Goal: Task Accomplishment & Management: Manage account settings

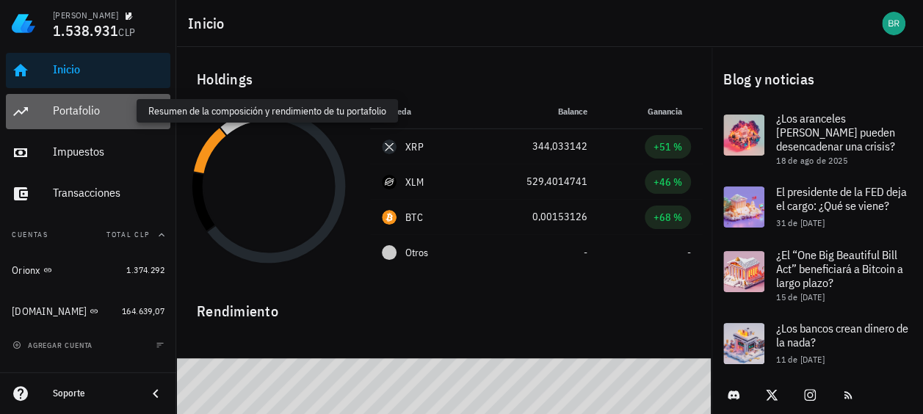
click at [73, 113] on div "Portafolio" at bounding box center [109, 111] width 112 height 14
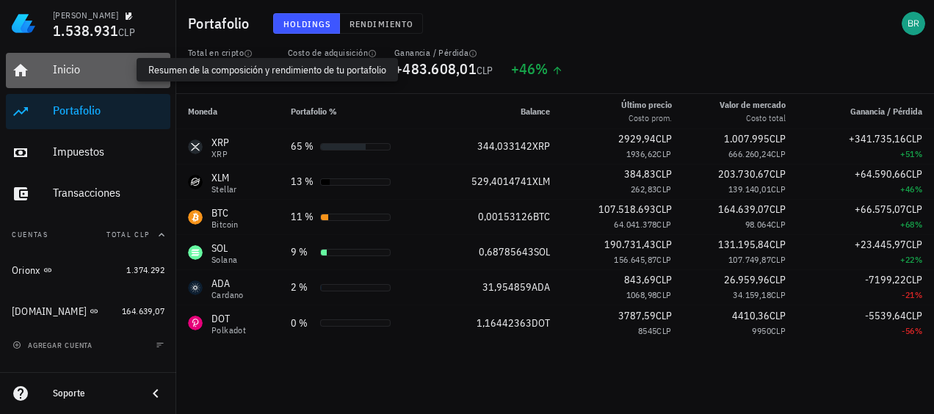
click at [70, 73] on div "Inicio" at bounding box center [109, 69] width 112 height 14
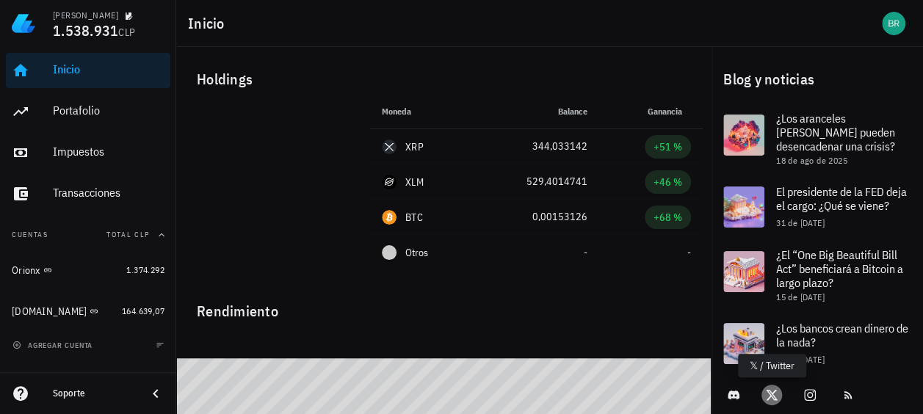
click at [773, 399] on icon at bounding box center [772, 395] width 12 height 10
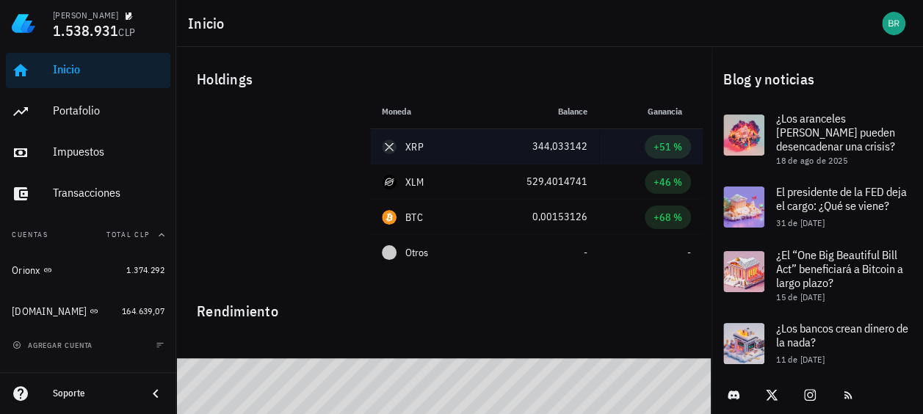
click at [402, 147] on div "XRP" at bounding box center [422, 147] width 80 height 15
click at [415, 146] on div "XRP" at bounding box center [414, 147] width 18 height 15
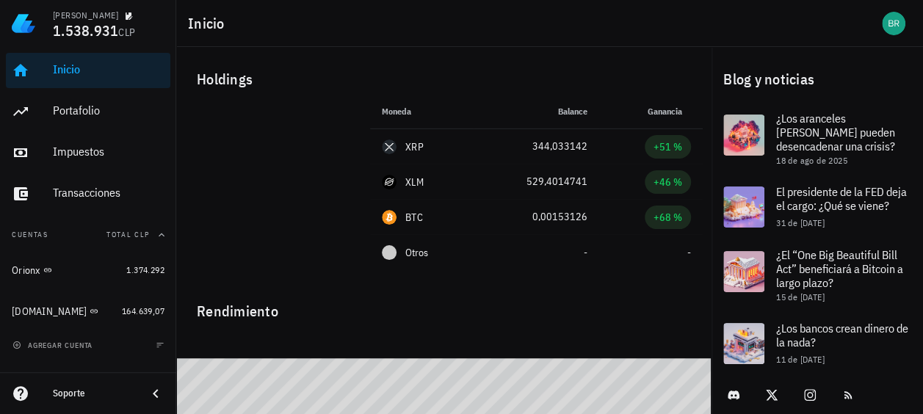
click at [402, 303] on div "Rendimiento" at bounding box center [444, 305] width 518 height 35
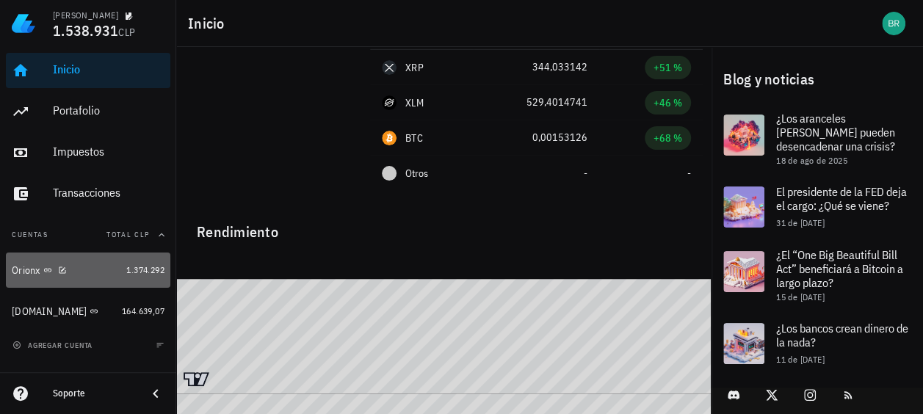
click at [28, 275] on div "Orionx" at bounding box center [26, 270] width 29 height 12
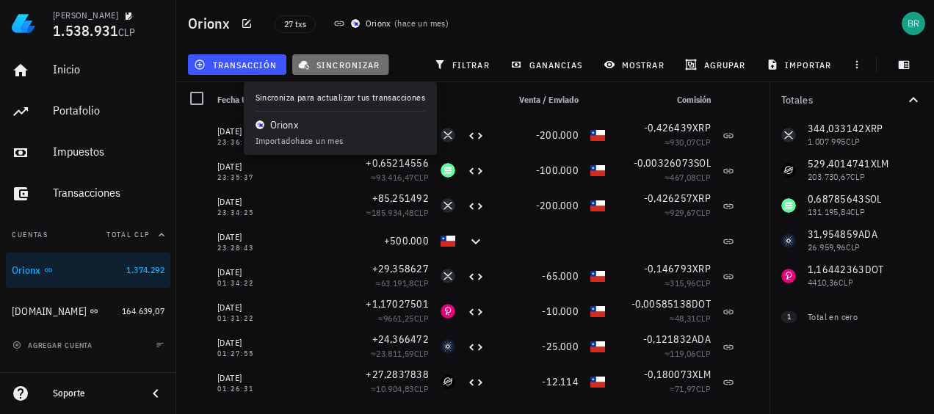
click at [336, 66] on span "sincronizar" at bounding box center [340, 65] width 79 height 12
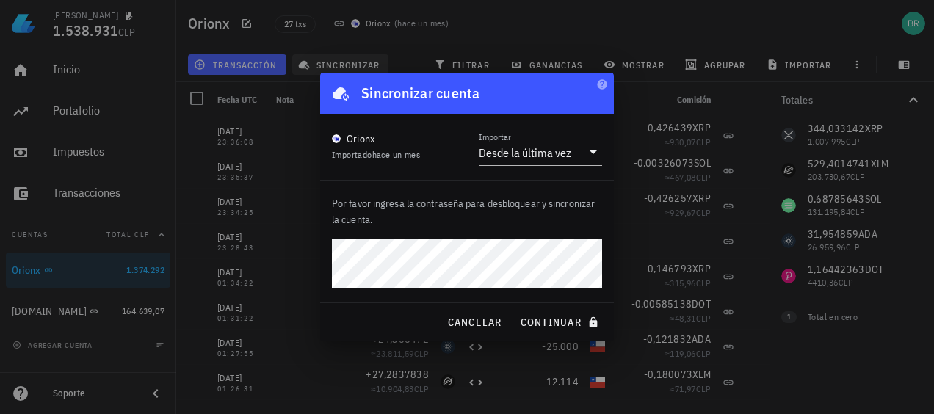
click at [514, 309] on button "continuar" at bounding box center [561, 322] width 94 height 26
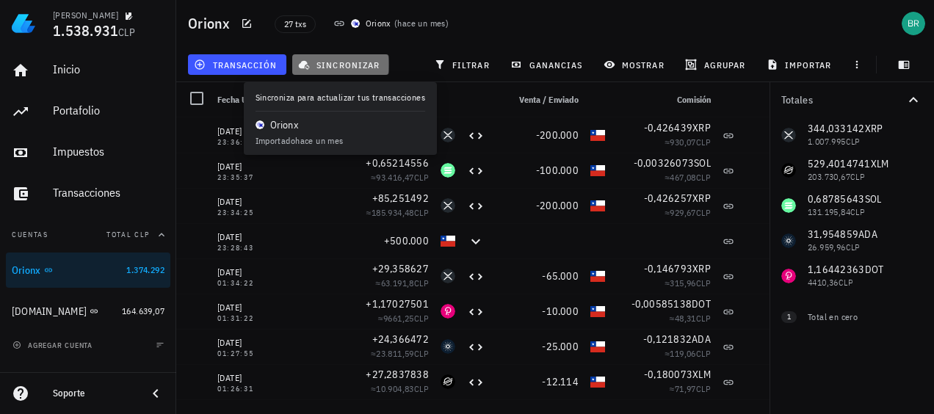
click at [340, 57] on button "sincronizar" at bounding box center [340, 64] width 97 height 21
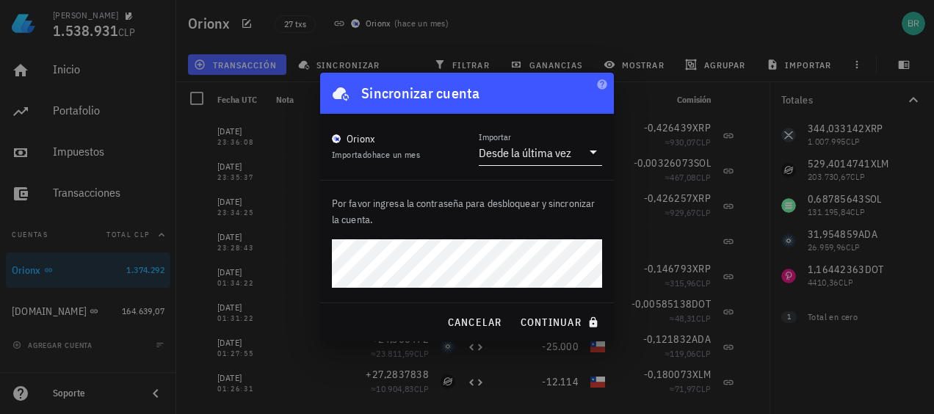
click at [598, 153] on icon at bounding box center [594, 152] width 18 height 18
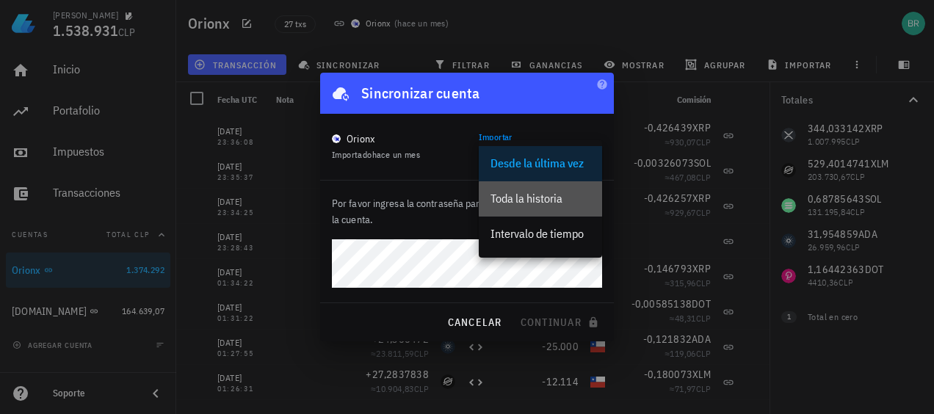
click at [550, 196] on div "Toda la historia" at bounding box center [541, 199] width 100 height 14
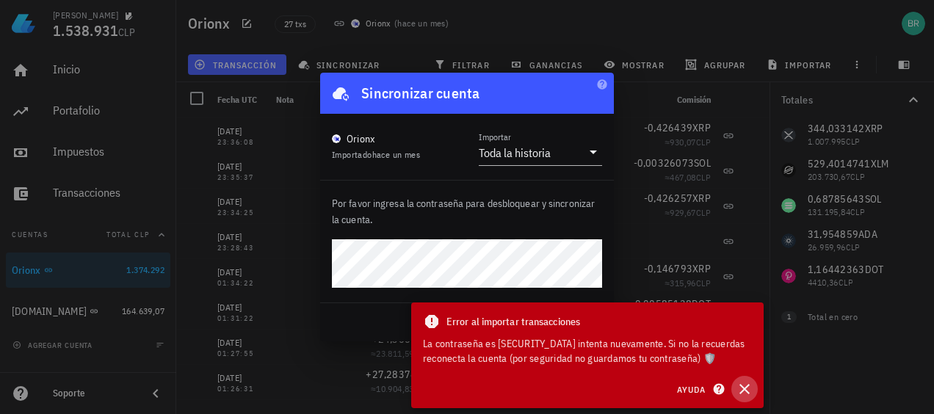
click at [745, 386] on icon "button" at bounding box center [745, 389] width 18 height 18
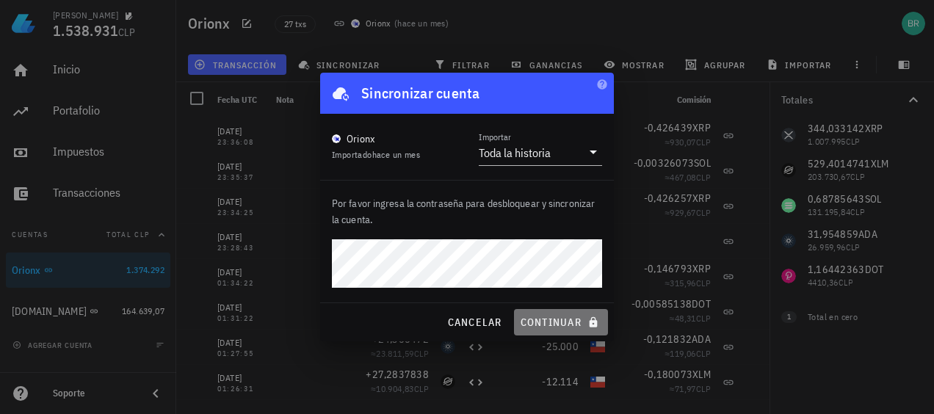
click at [555, 320] on span "continuar" at bounding box center [561, 322] width 82 height 13
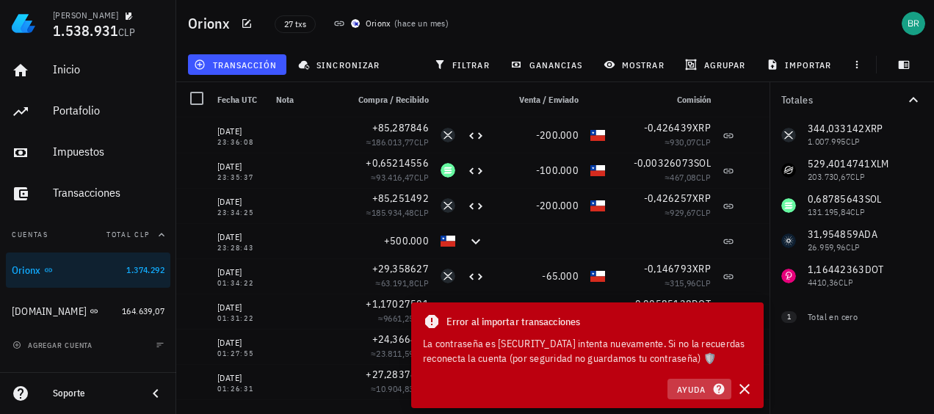
click at [698, 392] on span "Ayuda" at bounding box center [699, 389] width 46 height 13
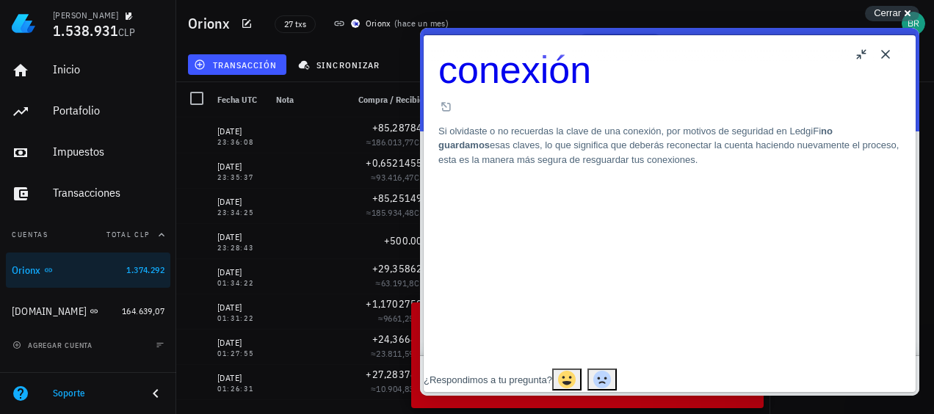
scroll to position [79, 0]
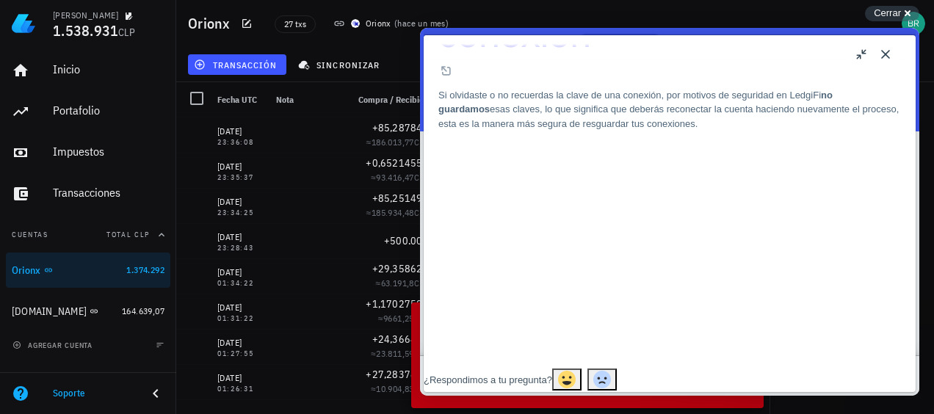
click at [893, 56] on button "Close" at bounding box center [886, 55] width 24 height 24
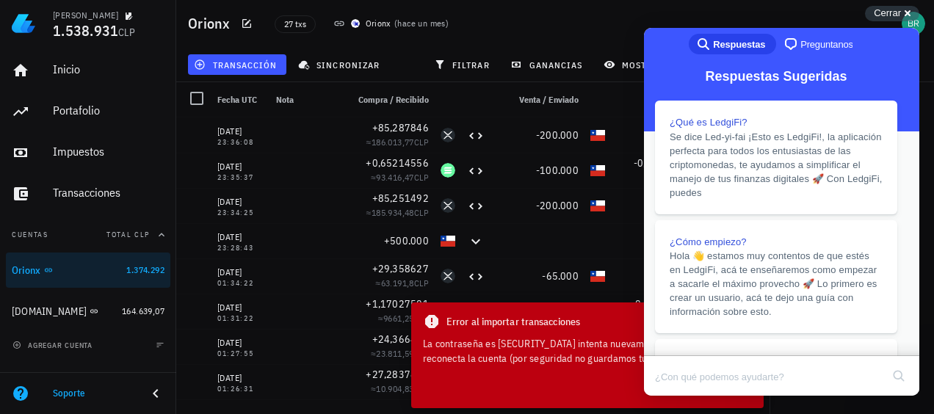
scroll to position [96, 0]
click at [893, 20] on div "Cerrar cross-small" at bounding box center [892, 13] width 54 height 15
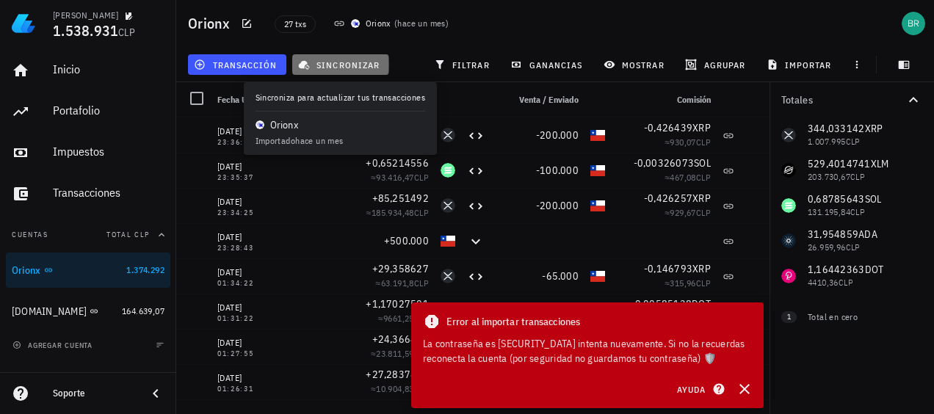
click at [347, 61] on span "sincronizar" at bounding box center [340, 65] width 79 height 12
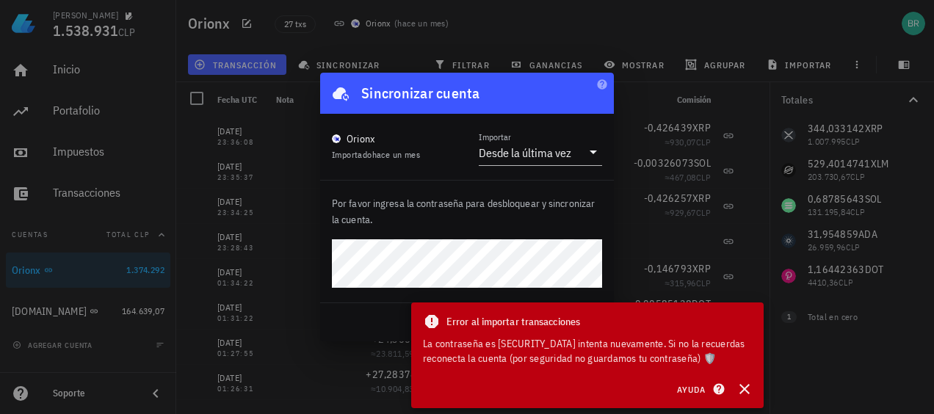
click at [514, 309] on button "continuar" at bounding box center [561, 322] width 94 height 26
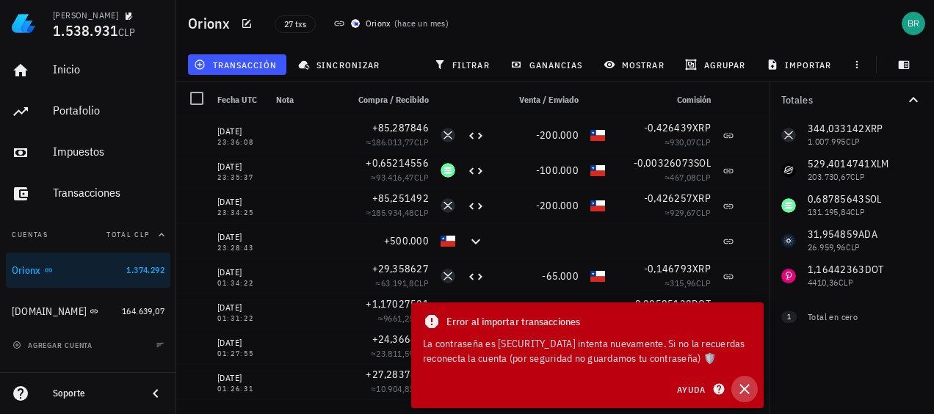
click at [748, 392] on icon "button" at bounding box center [745, 389] width 10 height 10
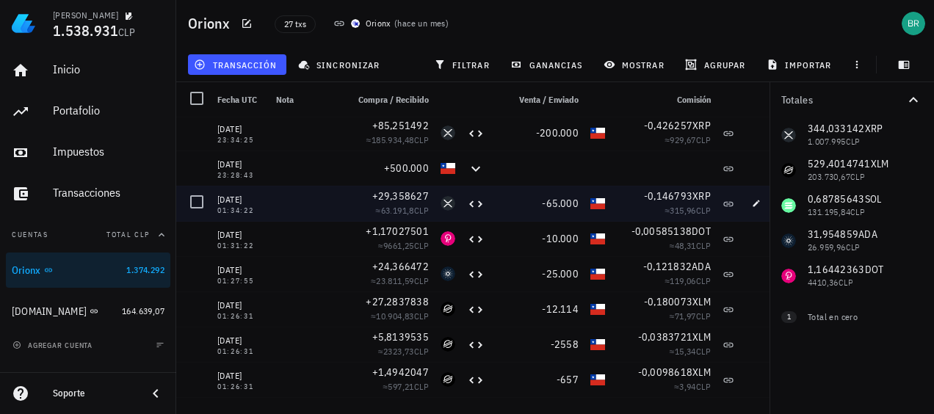
scroll to position [0, 0]
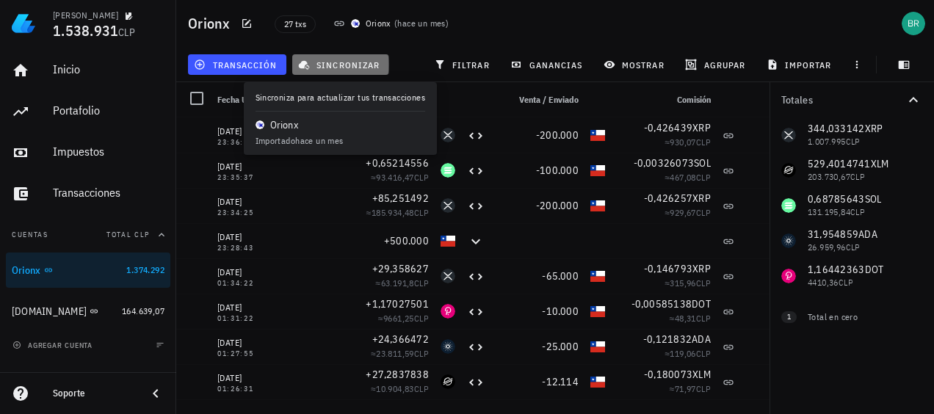
click at [344, 65] on span "sincronizar" at bounding box center [340, 65] width 79 height 12
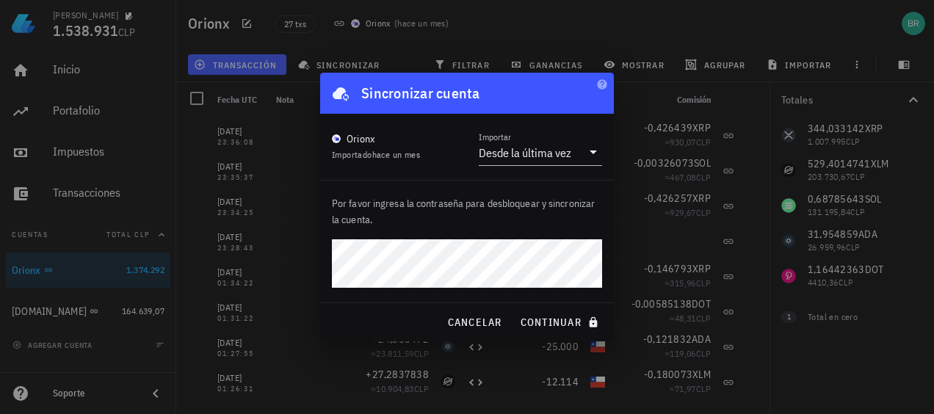
click at [514, 309] on button "continuar" at bounding box center [561, 322] width 94 height 26
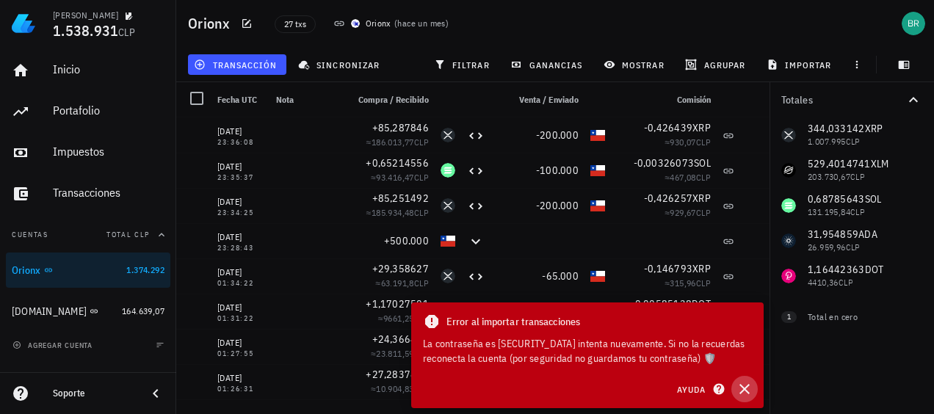
click at [740, 388] on icon "button" at bounding box center [745, 389] width 18 height 18
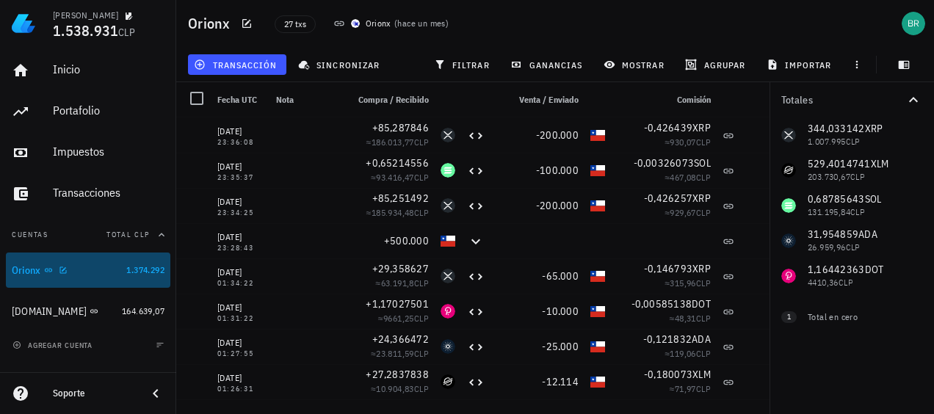
click at [89, 268] on div "Orionx" at bounding box center [66, 271] width 109 height 14
click at [57, 267] on div at bounding box center [60, 270] width 15 height 12
click at [64, 267] on icon "button" at bounding box center [63, 270] width 9 height 9
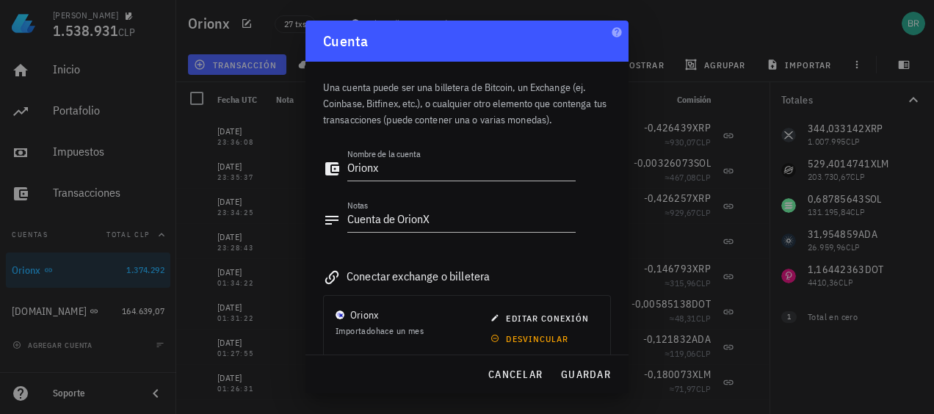
click at [683, 25] on div at bounding box center [467, 207] width 934 height 414
click at [729, 45] on div at bounding box center [467, 207] width 934 height 414
click at [532, 372] on span "cancelar" at bounding box center [515, 374] width 55 height 13
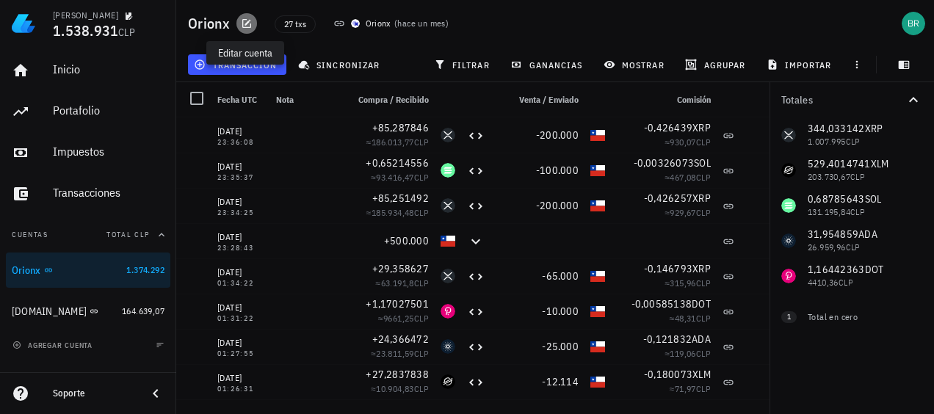
click at [247, 21] on icon "button" at bounding box center [246, 23] width 9 height 9
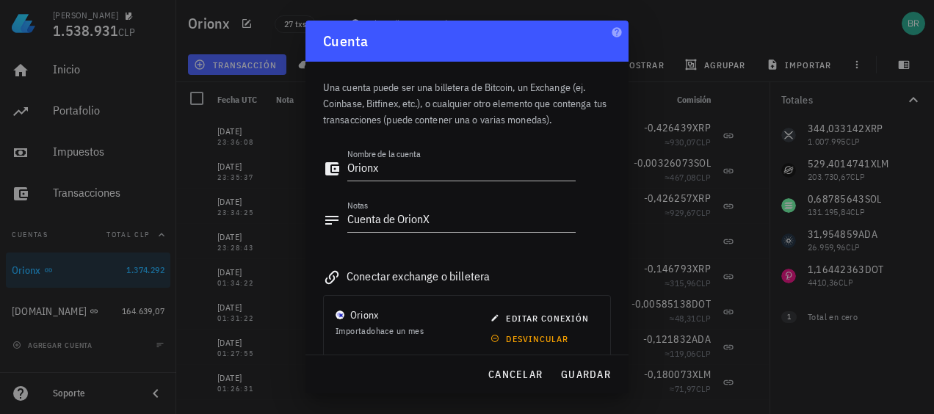
click at [702, 44] on div at bounding box center [467, 207] width 934 height 414
click at [526, 375] on span "cancelar" at bounding box center [515, 374] width 55 height 13
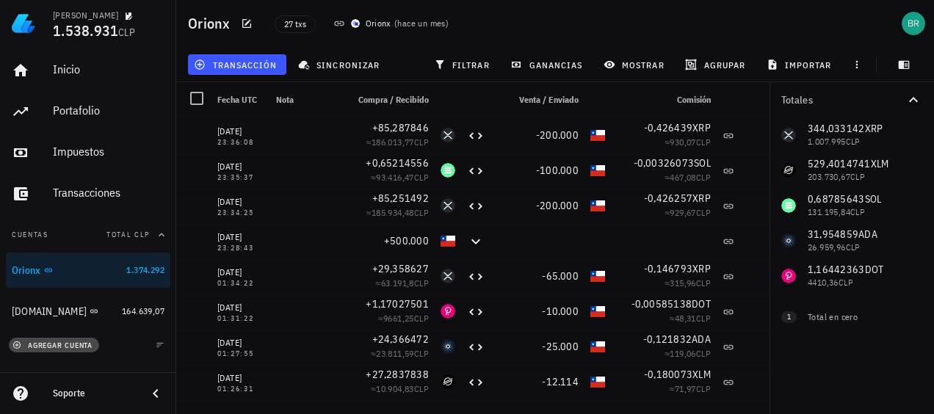
click at [20, 345] on icon "button" at bounding box center [16, 345] width 7 height 7
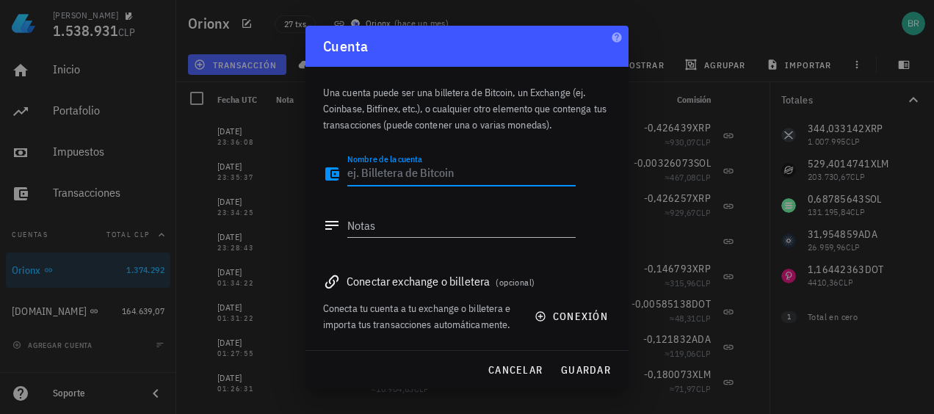
click at [385, 169] on textarea "Nombre de la cuenta" at bounding box center [461, 174] width 228 height 24
type textarea "Billetera de ORIONX"
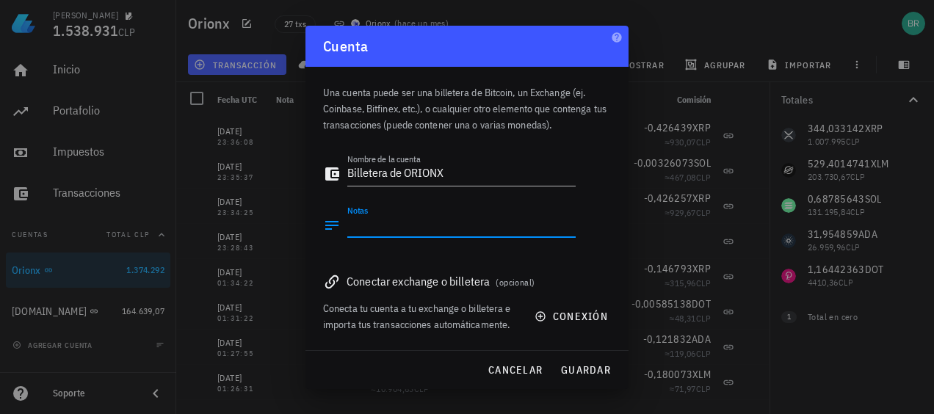
click at [390, 224] on textarea "Notas" at bounding box center [461, 226] width 228 height 24
type textarea "ORIONX"
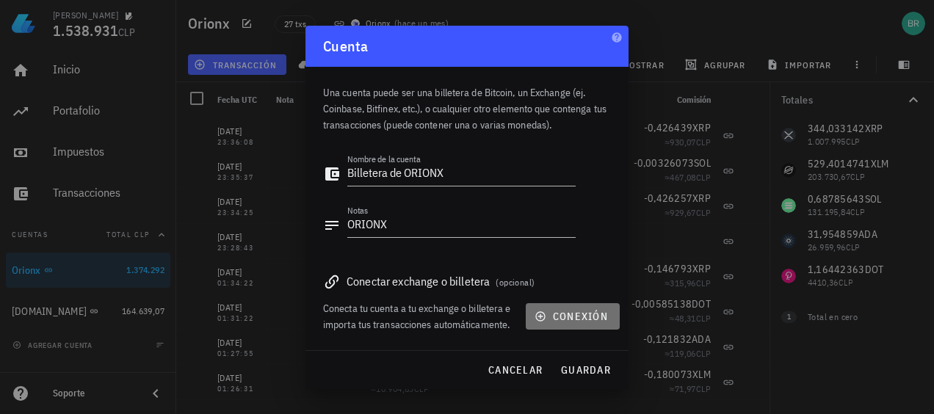
click at [582, 315] on span "conexión" at bounding box center [573, 316] width 71 height 13
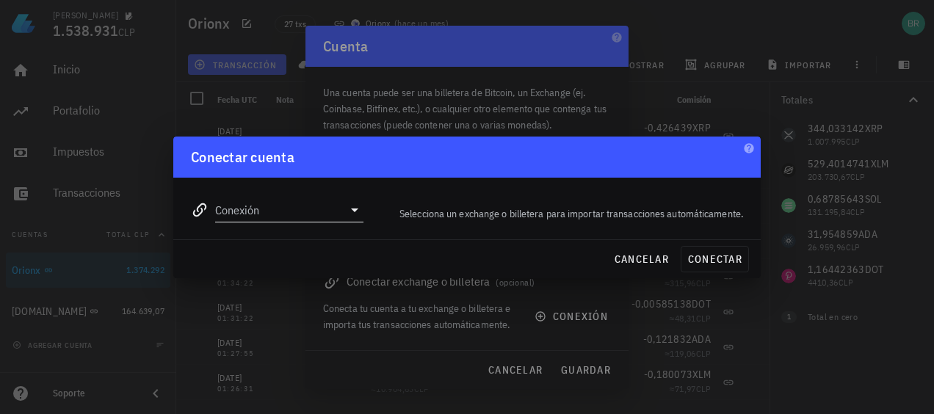
click at [353, 214] on icon at bounding box center [355, 210] width 18 height 18
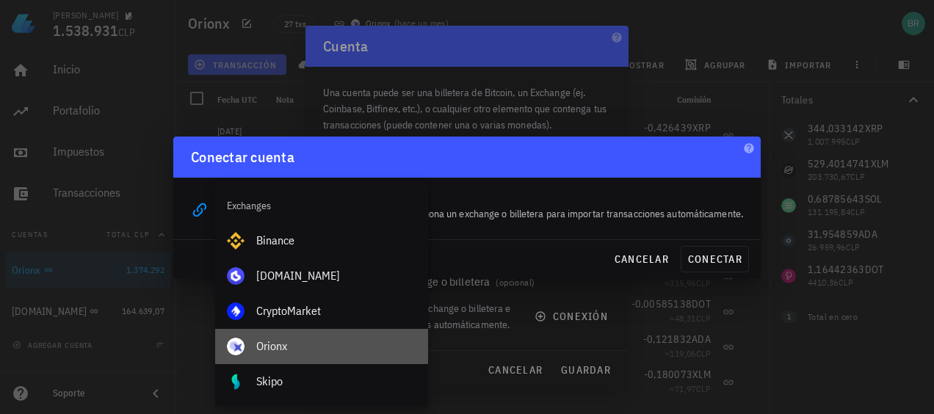
click at [271, 342] on div "Orionx" at bounding box center [336, 346] width 160 height 14
type input "Orionx"
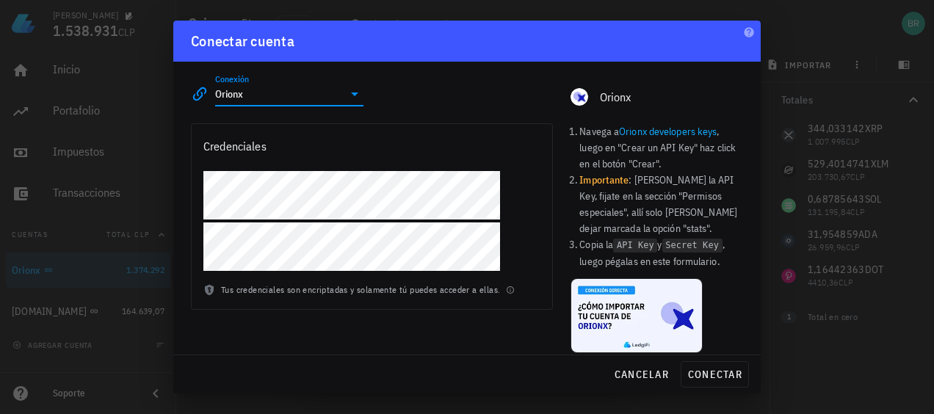
click at [637, 129] on link "Orionx developers keys" at bounding box center [668, 131] width 98 height 13
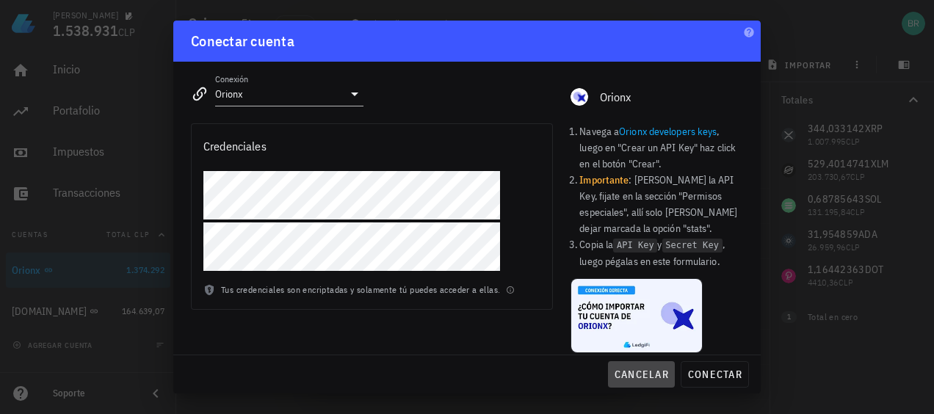
click at [653, 373] on span "cancelar" at bounding box center [641, 374] width 55 height 13
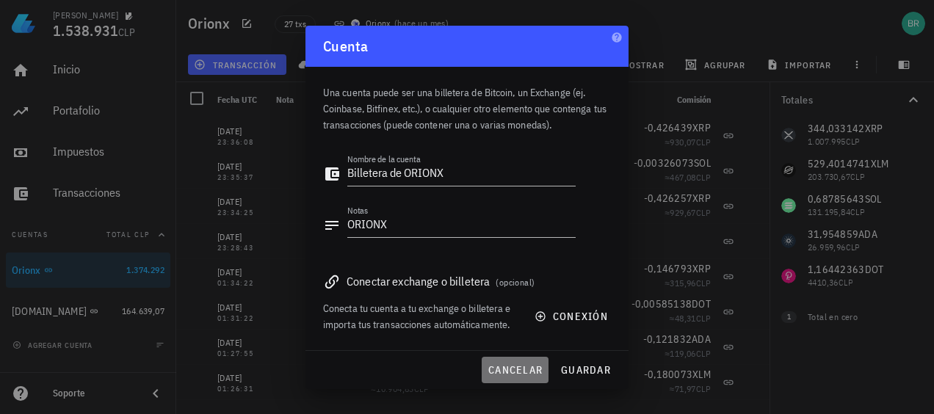
click at [517, 368] on span "cancelar" at bounding box center [515, 370] width 55 height 13
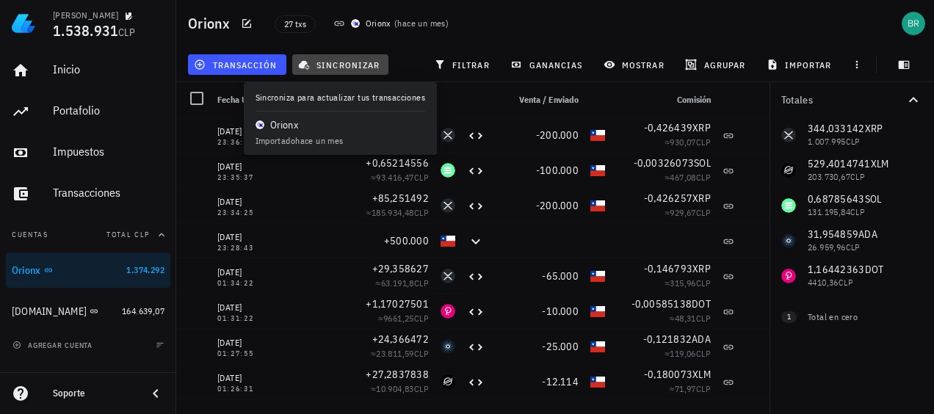
click at [367, 64] on span "sincronizar" at bounding box center [340, 65] width 79 height 12
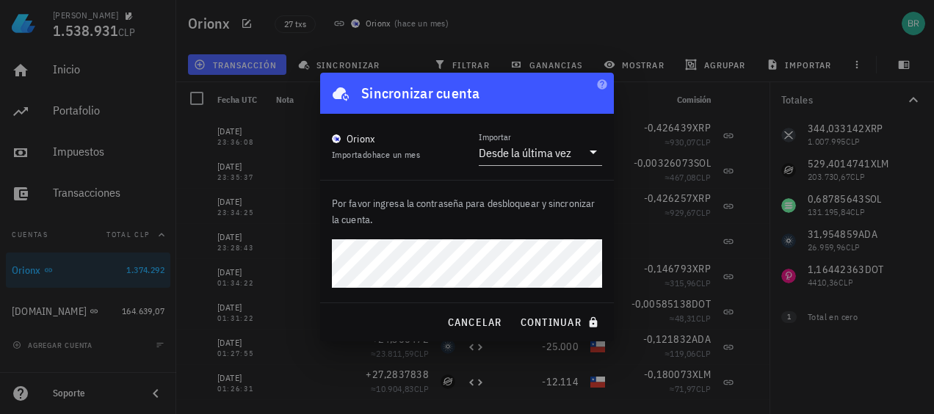
click at [514, 309] on button "continuar" at bounding box center [561, 322] width 94 height 26
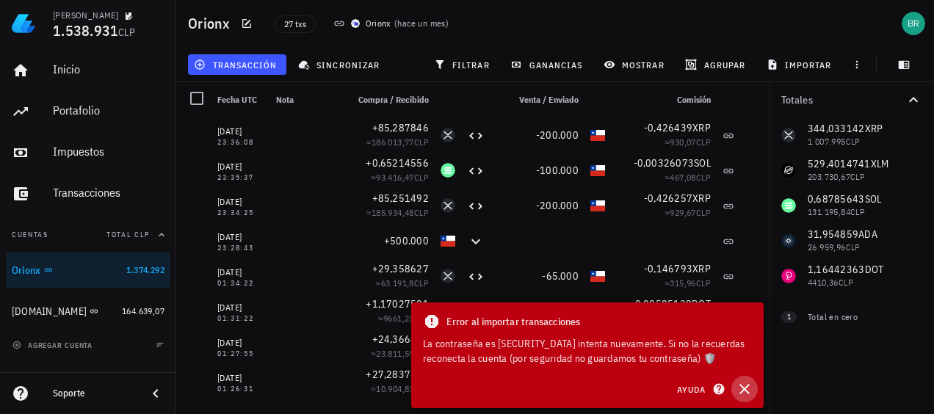
click at [743, 388] on icon "button" at bounding box center [745, 389] width 10 height 10
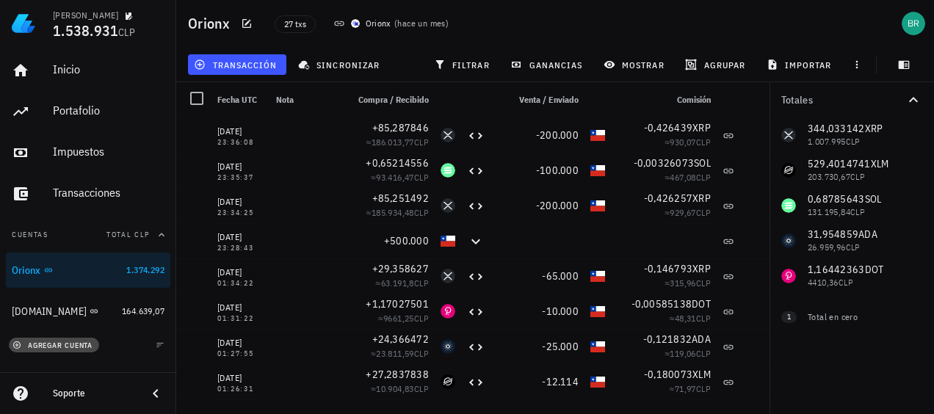
click at [16, 343] on icon "button" at bounding box center [16, 345] width 9 height 9
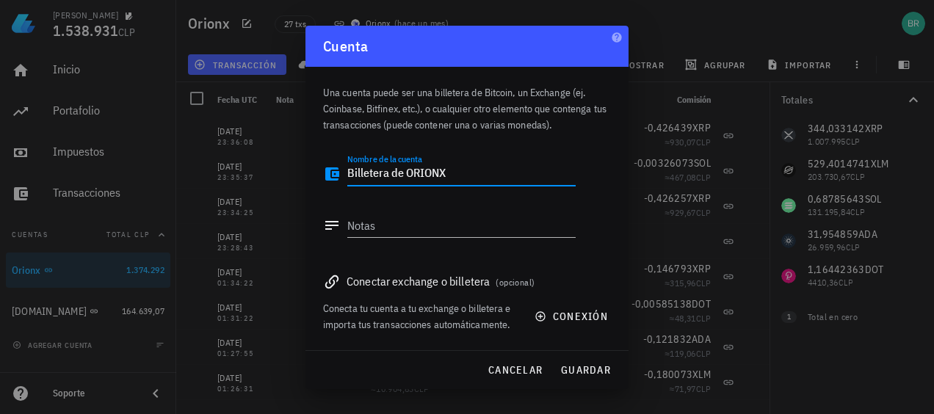
type textarea "Billetera de ORIONX"
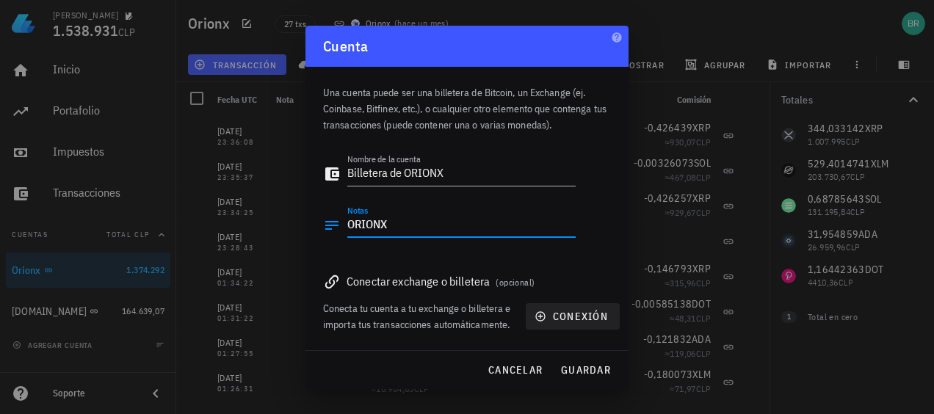
type textarea "ORIONX"
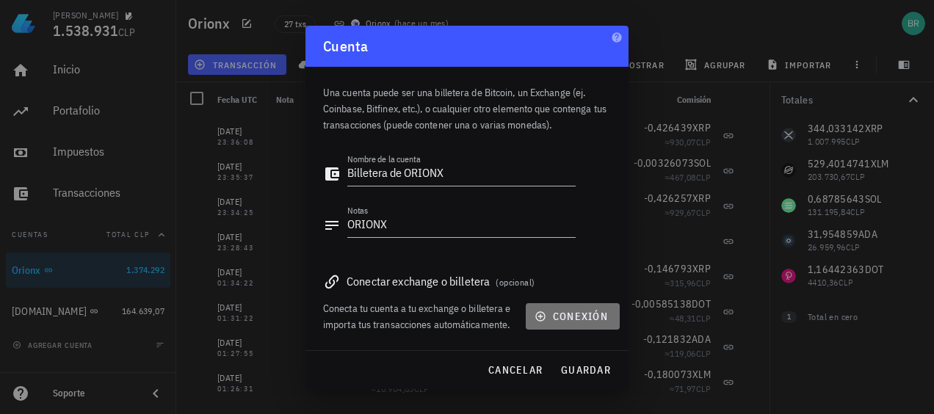
click at [566, 314] on span "conexión" at bounding box center [573, 316] width 71 height 13
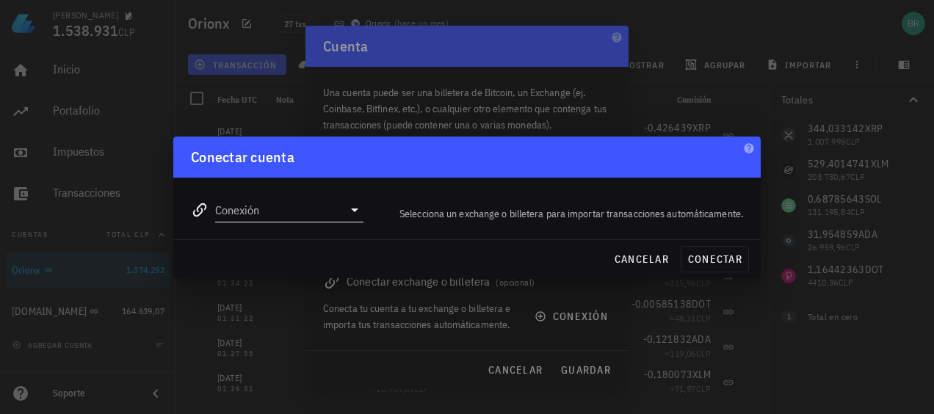
click at [355, 219] on div "Conexión" at bounding box center [289, 210] width 148 height 24
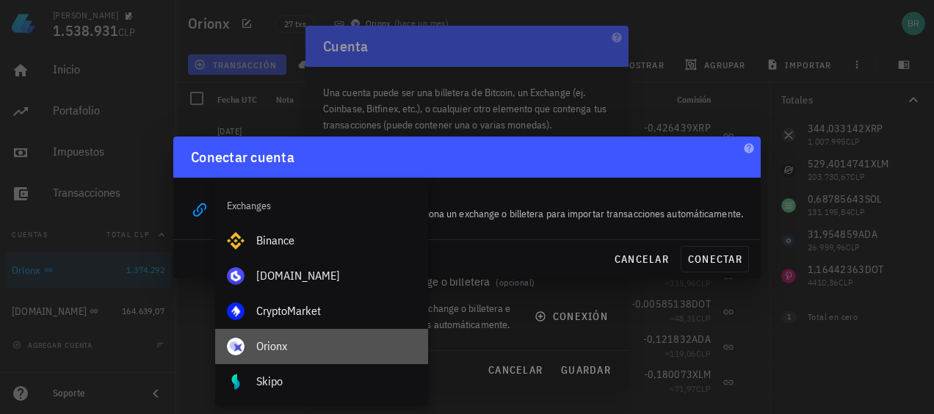
click at [266, 342] on div "Orionx" at bounding box center [336, 346] width 160 height 14
type input "Orionx"
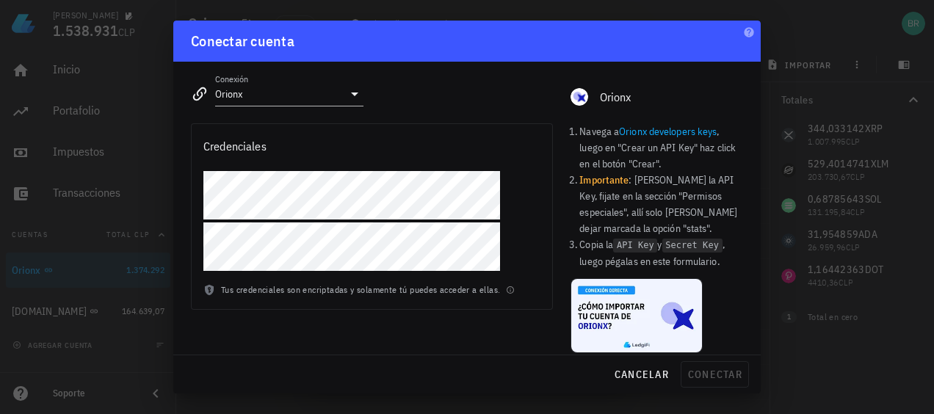
click at [642, 135] on link "Orionx developers keys" at bounding box center [668, 131] width 98 height 13
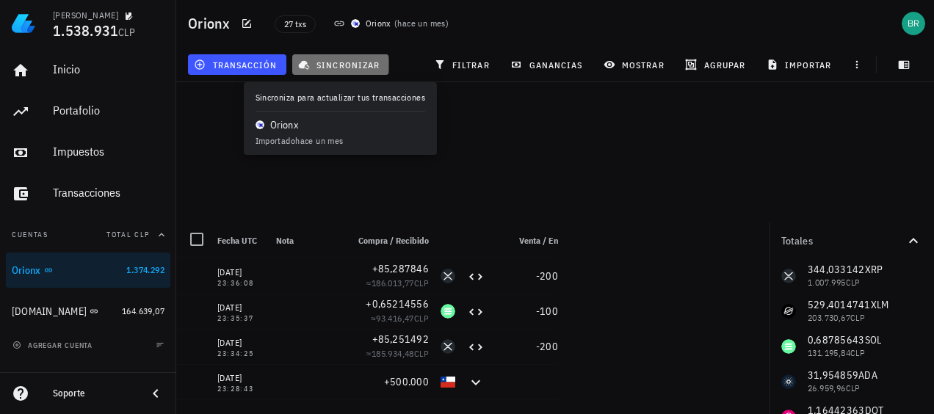
click at [351, 69] on span "sincronizar" at bounding box center [340, 65] width 79 height 12
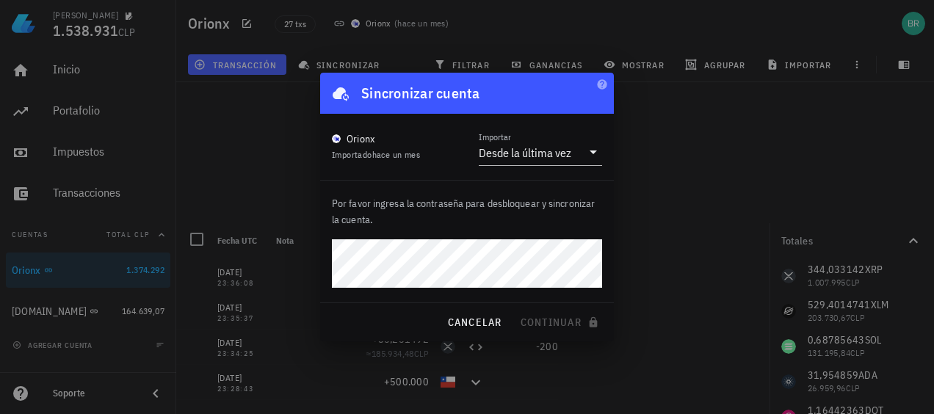
click at [124, 341] on div at bounding box center [467, 207] width 934 height 414
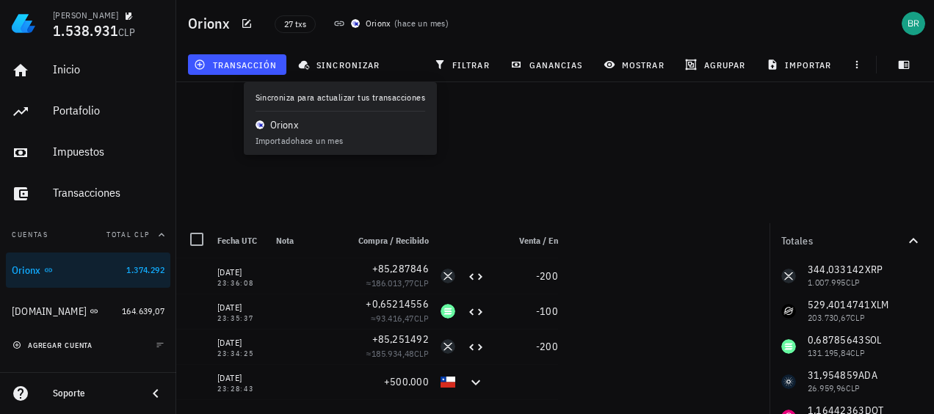
click at [50, 346] on span "agregar cuenta" at bounding box center [53, 346] width 77 height 10
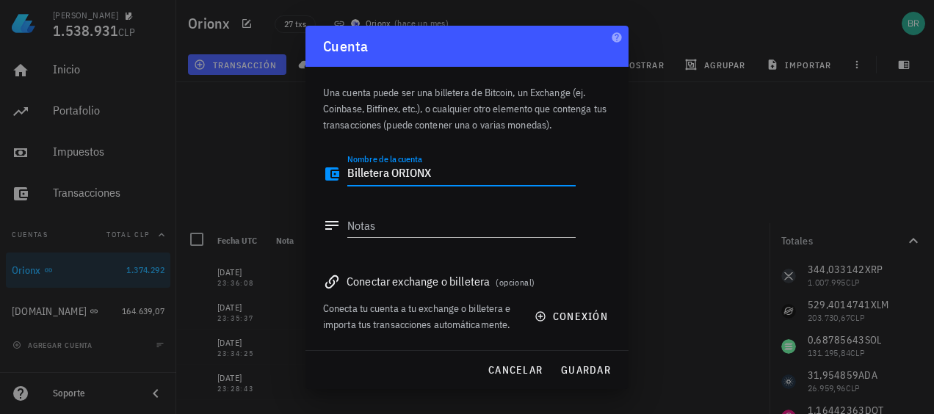
type textarea "Billetera ORIONX"
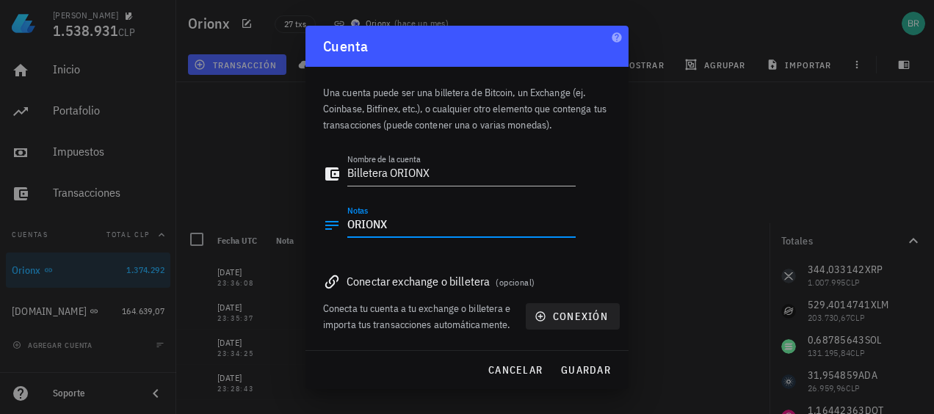
type textarea "ORIONX"
click at [580, 316] on span "conexión" at bounding box center [573, 316] width 71 height 13
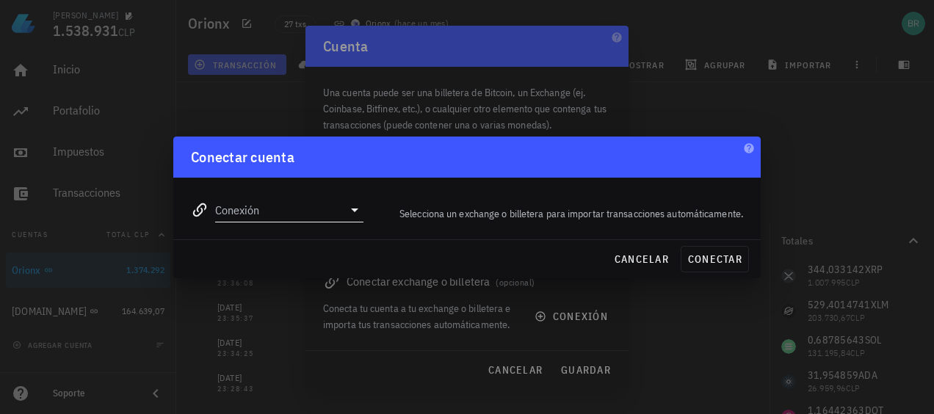
click at [260, 213] on input "Conexión" at bounding box center [279, 210] width 128 height 24
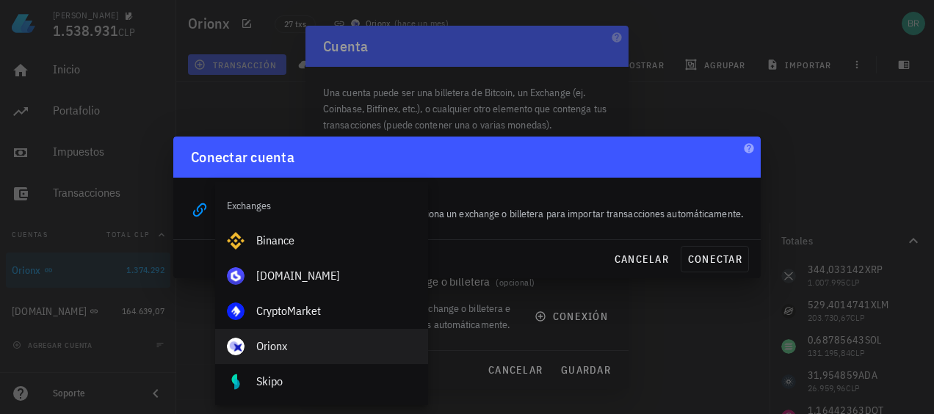
click at [270, 342] on div "Orionx" at bounding box center [336, 346] width 160 height 14
type input "Orionx"
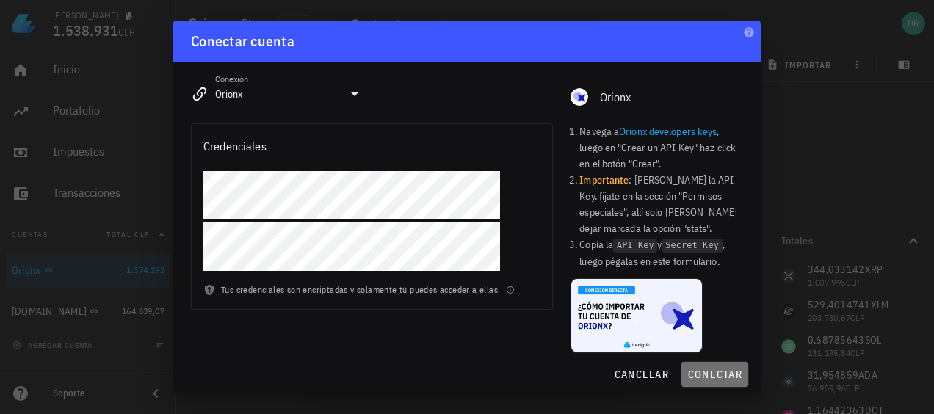
click at [704, 372] on span "conectar" at bounding box center [714, 374] width 55 height 13
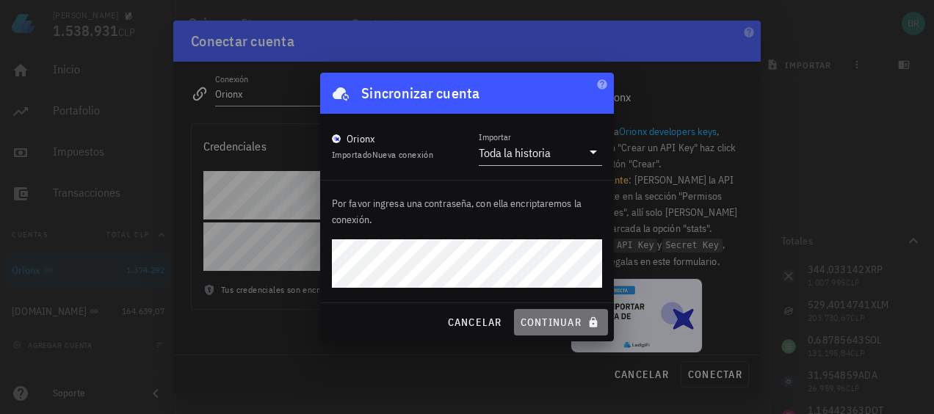
click at [536, 317] on span "continuar" at bounding box center [561, 322] width 82 height 13
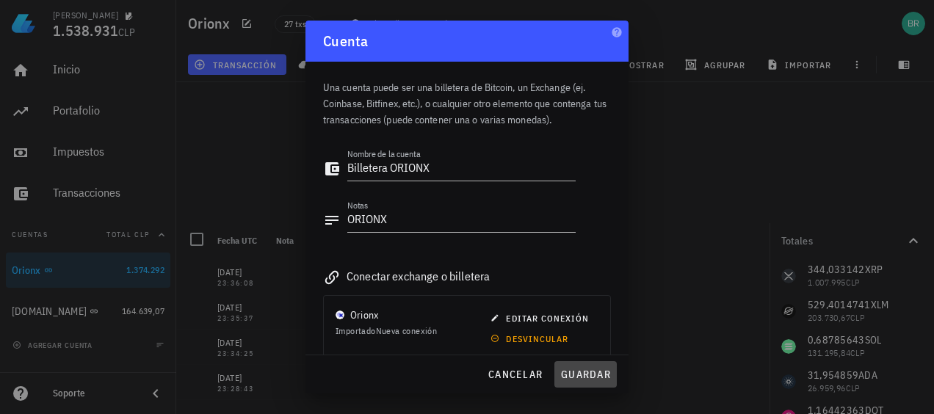
click at [580, 372] on span "guardar" at bounding box center [585, 374] width 51 height 13
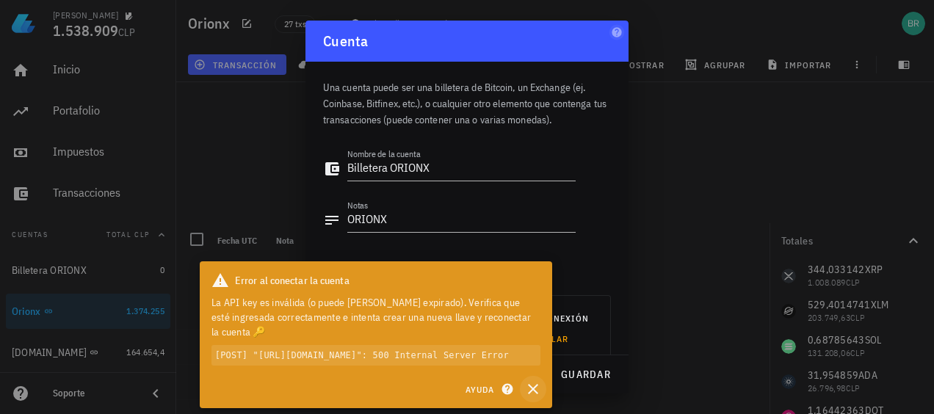
click at [530, 388] on icon "button" at bounding box center [533, 389] width 18 height 18
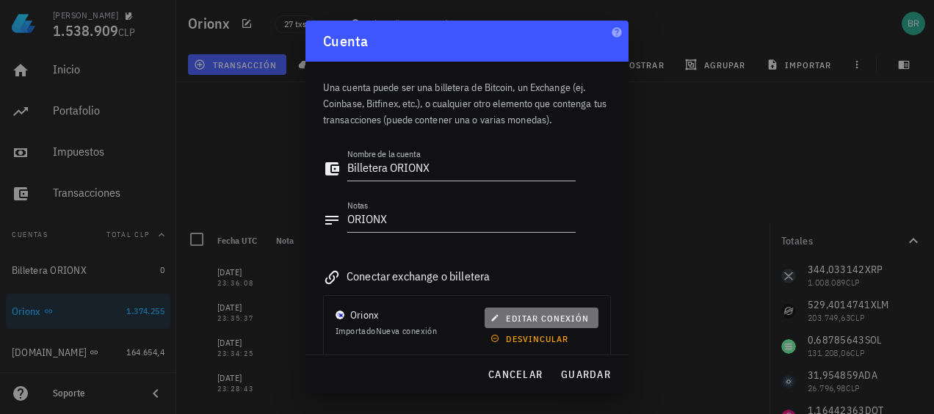
click at [530, 314] on span "editar conexión" at bounding box center [541, 318] width 95 height 11
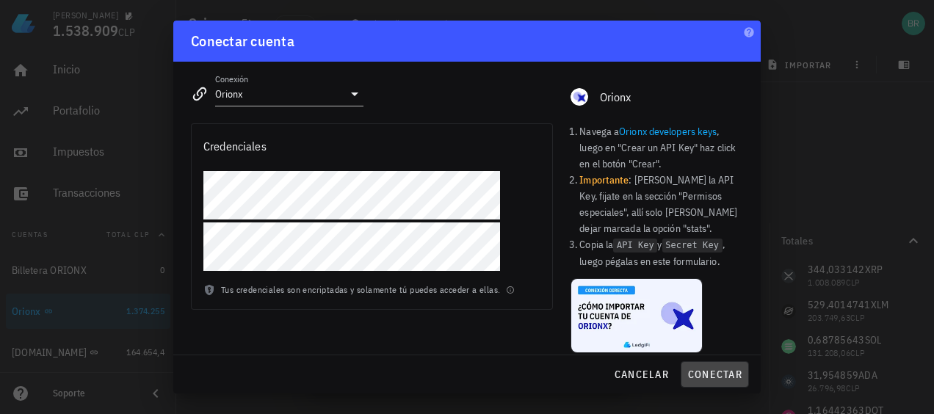
click at [721, 374] on span "conectar" at bounding box center [714, 374] width 55 height 13
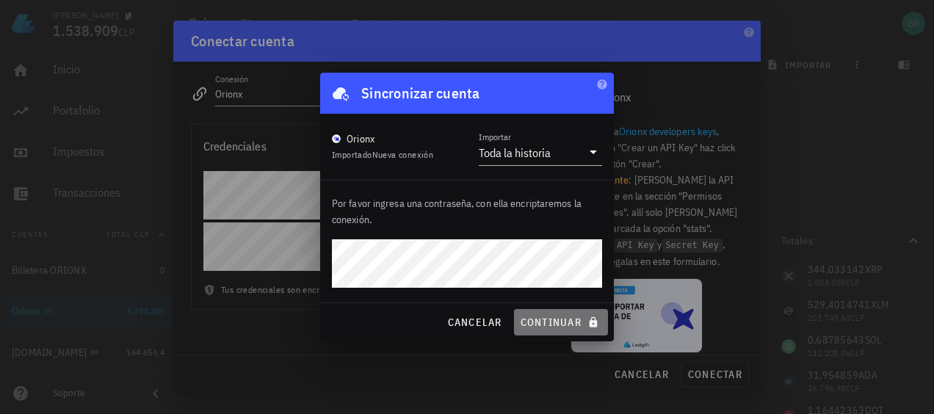
click at [566, 324] on span "continuar" at bounding box center [561, 322] width 82 height 13
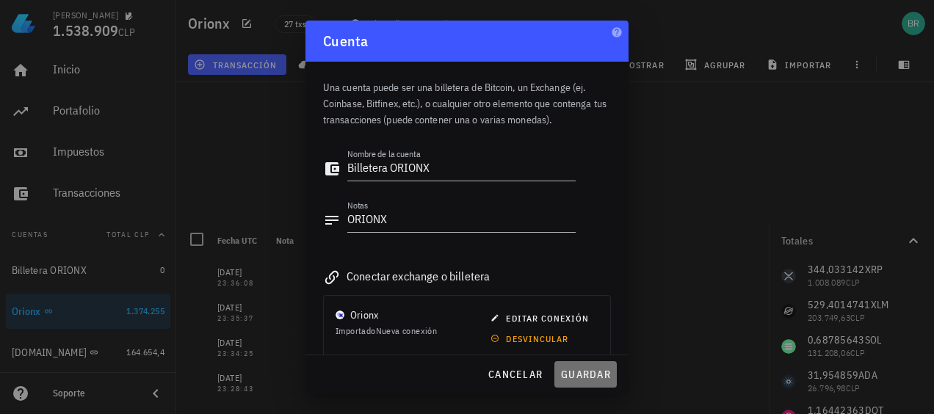
click at [596, 373] on span "guardar" at bounding box center [585, 374] width 51 height 13
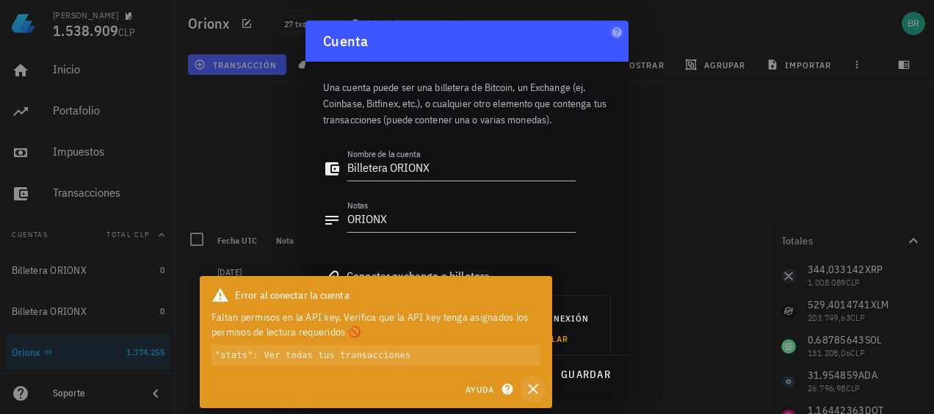
click at [532, 390] on icon "button" at bounding box center [533, 389] width 10 height 10
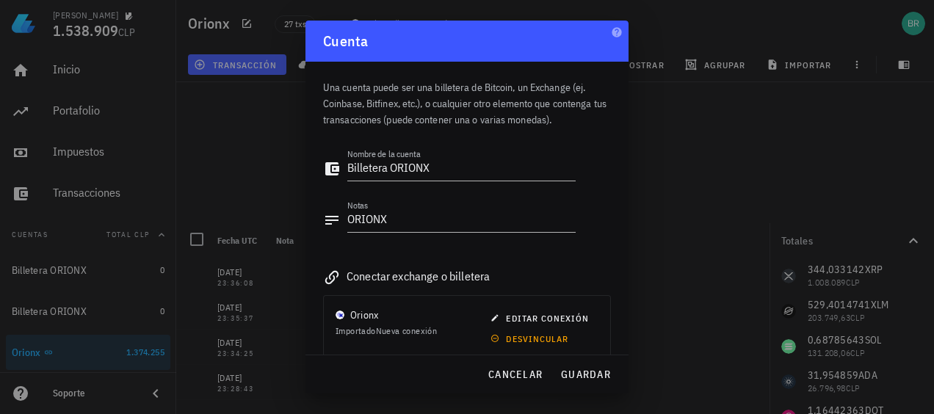
click at [372, 295] on div "Orionx Importado Nueva conexión editar conexión desvincular" at bounding box center [467, 328] width 288 height 66
click at [538, 318] on span "editar conexión" at bounding box center [541, 318] width 95 height 11
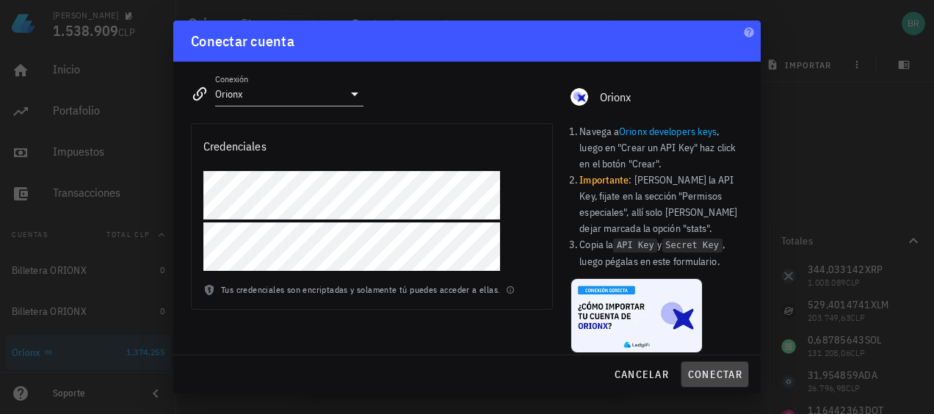
click at [707, 376] on span "conectar" at bounding box center [714, 374] width 55 height 13
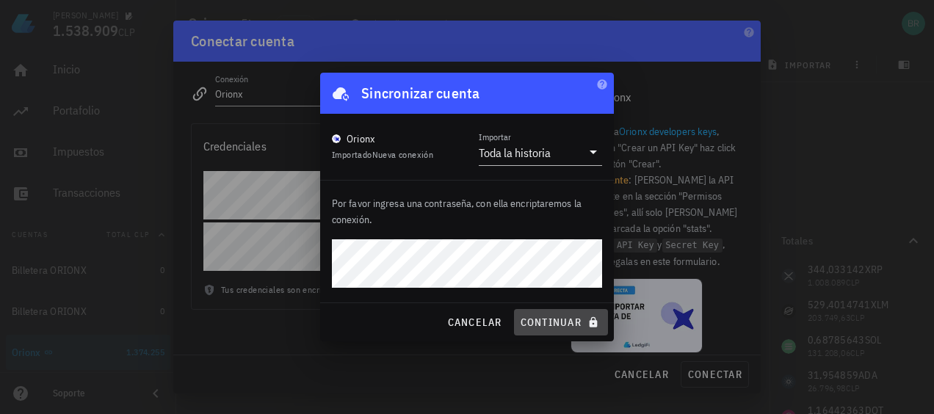
click at [535, 317] on span "continuar" at bounding box center [561, 322] width 82 height 13
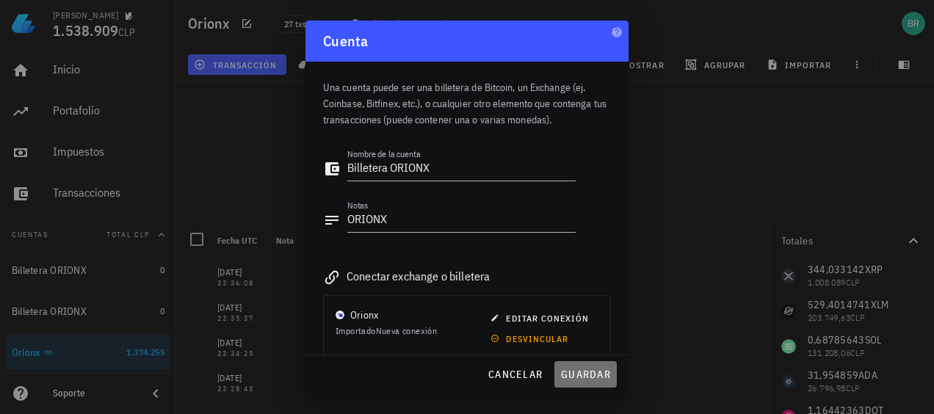
click at [596, 369] on span "guardar" at bounding box center [585, 374] width 51 height 13
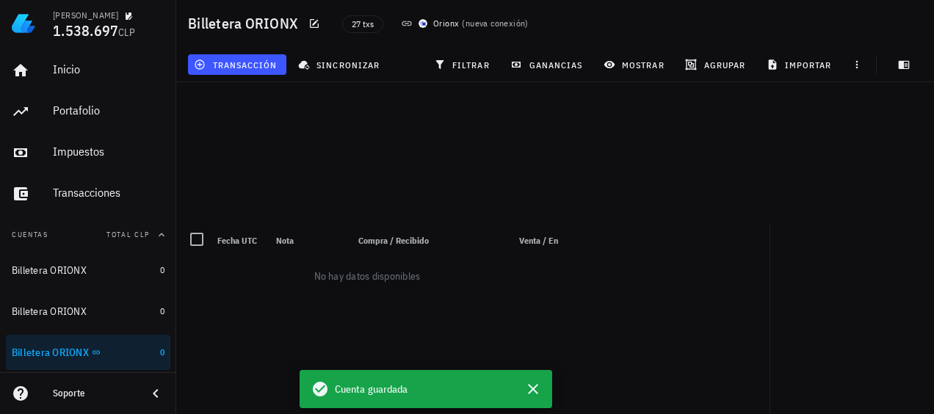
scroll to position [112, 0]
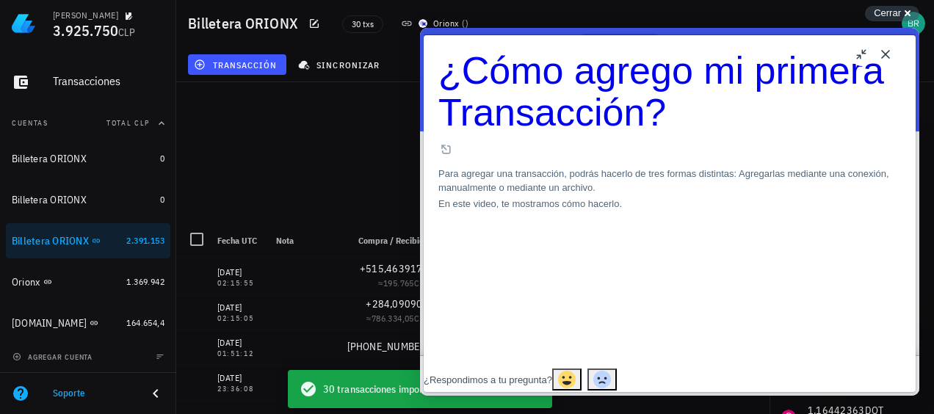
click at [885, 54] on button "Close" at bounding box center [886, 55] width 24 height 24
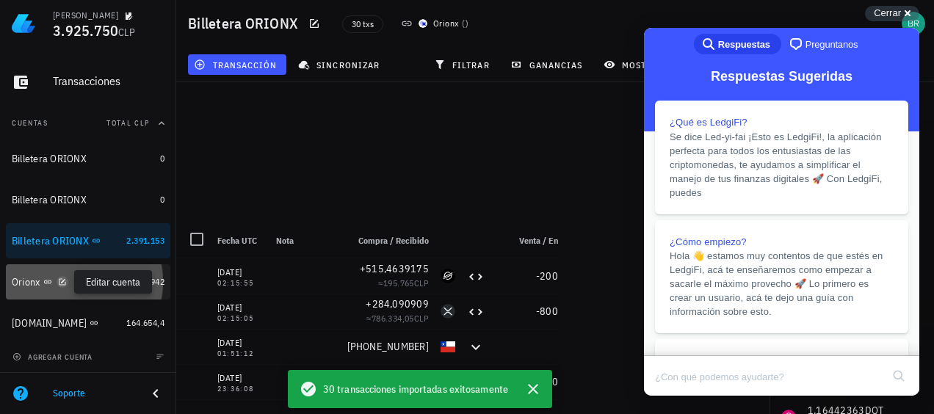
click at [60, 278] on icon "button" at bounding box center [62, 282] width 9 height 9
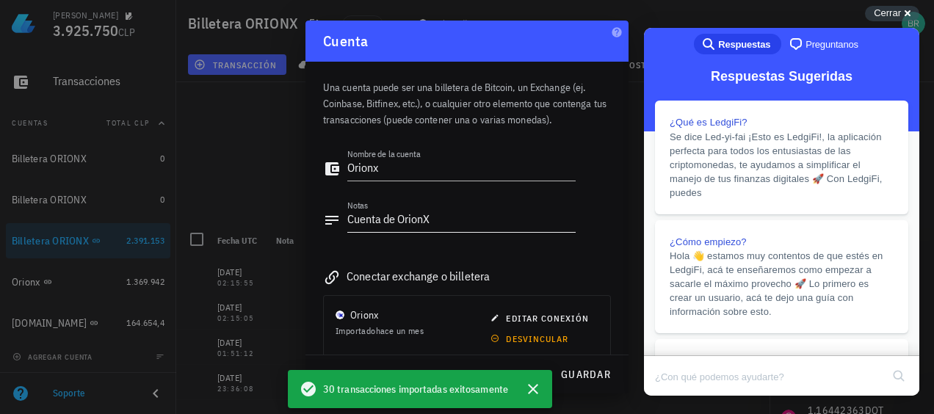
scroll to position [94, 0]
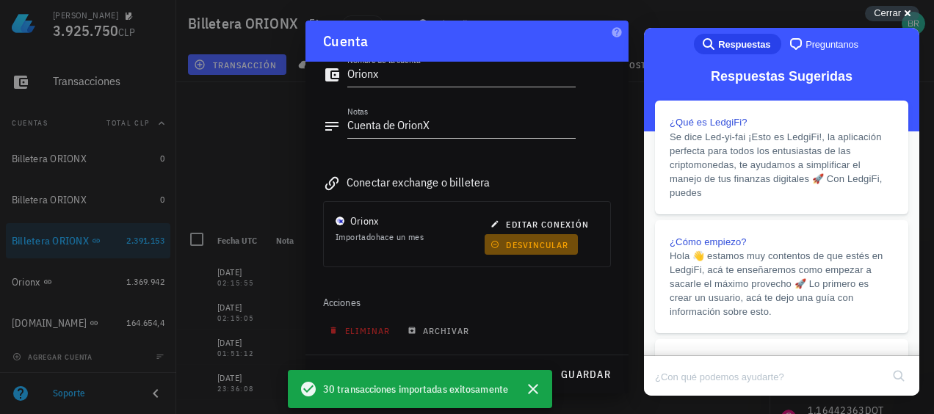
click at [527, 242] on span "desvincular" at bounding box center [531, 244] width 75 height 11
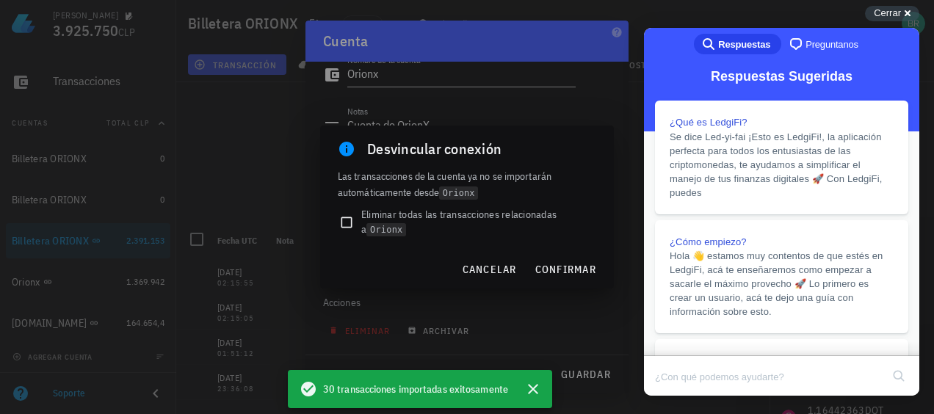
click at [448, 207] on span "Eliminar todas las transacciones relacionadas a Orionx" at bounding box center [478, 222] width 235 height 30
checkbox input "true"
click at [566, 270] on span "confirmar" at bounding box center [566, 269] width 62 height 13
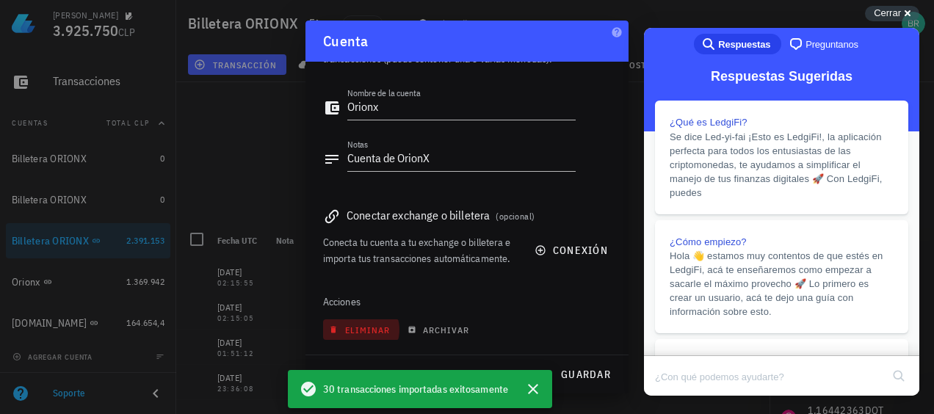
click at [368, 326] on span "eliminar" at bounding box center [361, 330] width 58 height 11
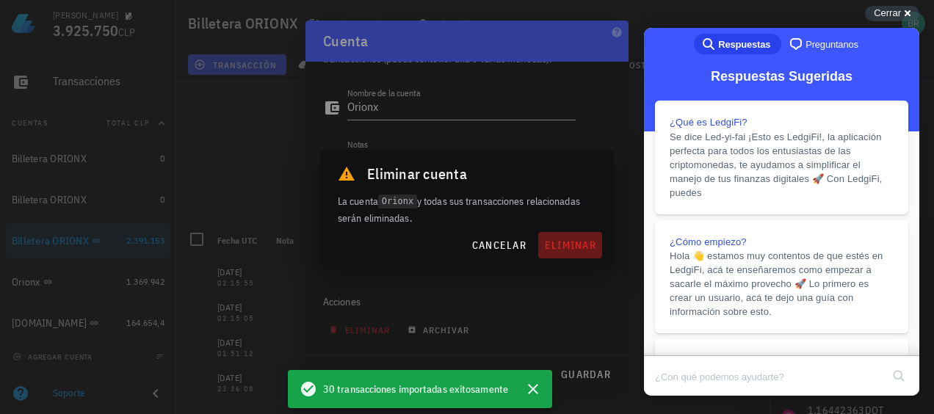
click at [570, 247] on span "eliminar" at bounding box center [570, 245] width 52 height 13
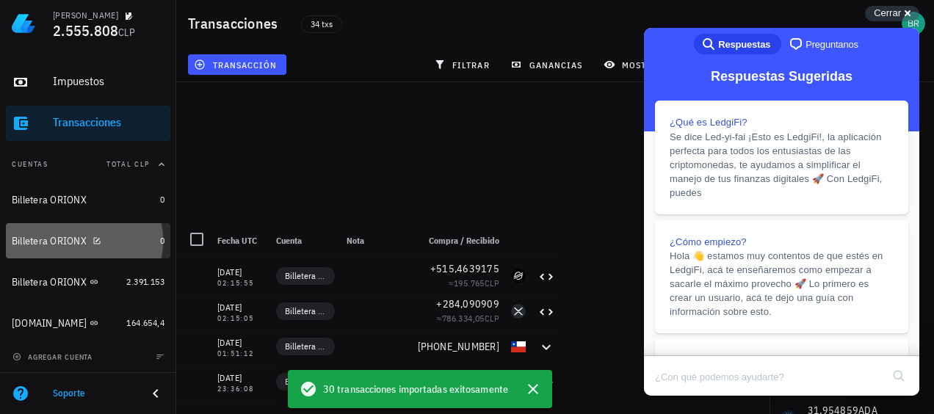
click at [89, 243] on div at bounding box center [94, 240] width 15 height 12
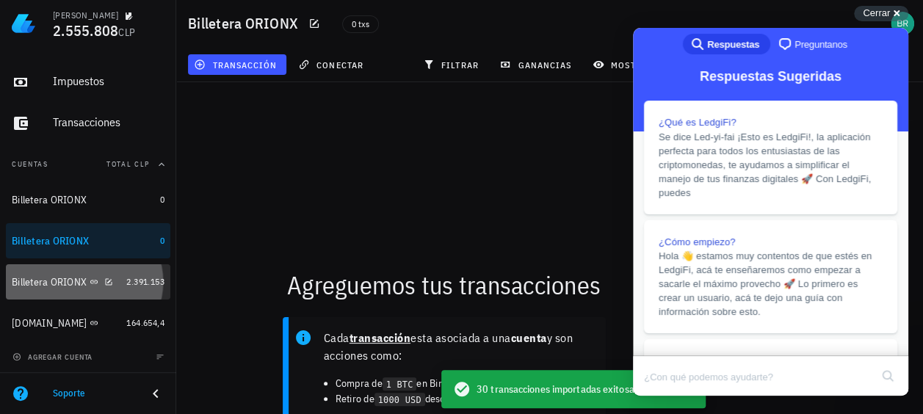
click at [68, 283] on div "Billetera ORIONX" at bounding box center [49, 282] width 75 height 12
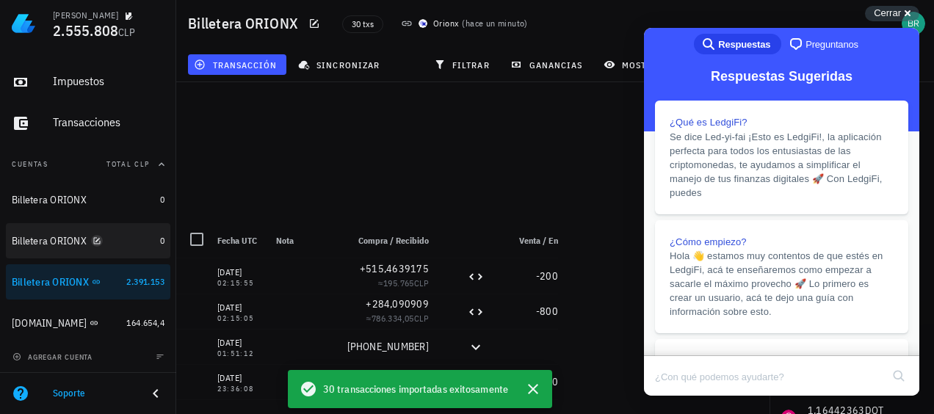
click at [101, 241] on icon "button" at bounding box center [97, 241] width 9 height 9
type textarea "Billetera ORIONX"
type textarea "ORIONX"
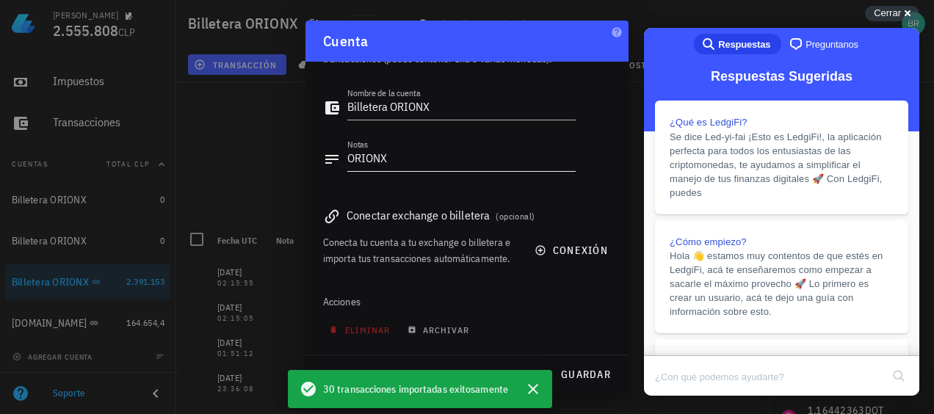
scroll to position [76, 0]
click at [370, 333] on span "eliminar" at bounding box center [361, 330] width 58 height 11
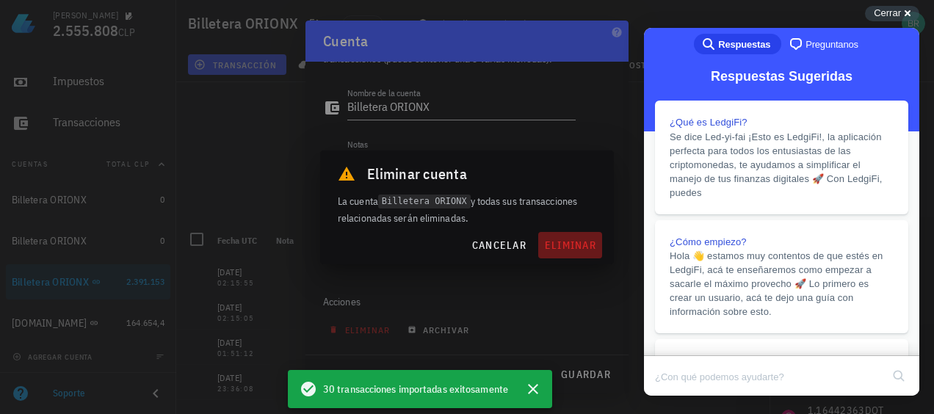
click at [571, 243] on span "eliminar" at bounding box center [570, 245] width 52 height 13
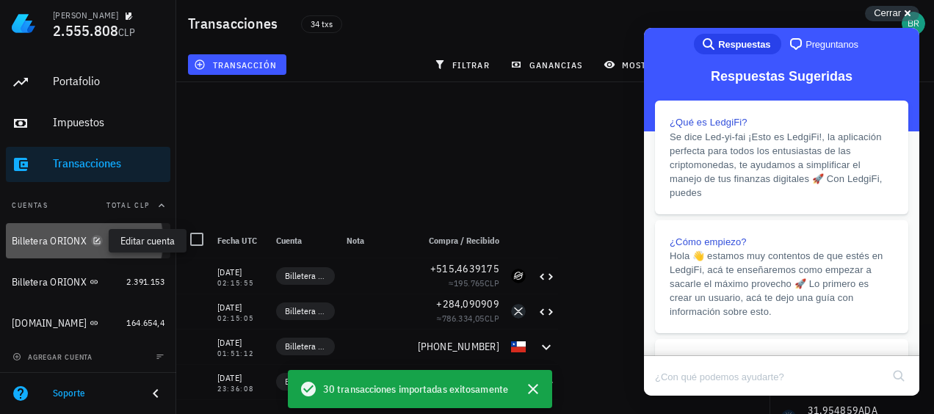
click at [101, 237] on icon "button" at bounding box center [97, 241] width 9 height 9
type textarea "Billetera ORIONX"
type textarea "ORIONX"
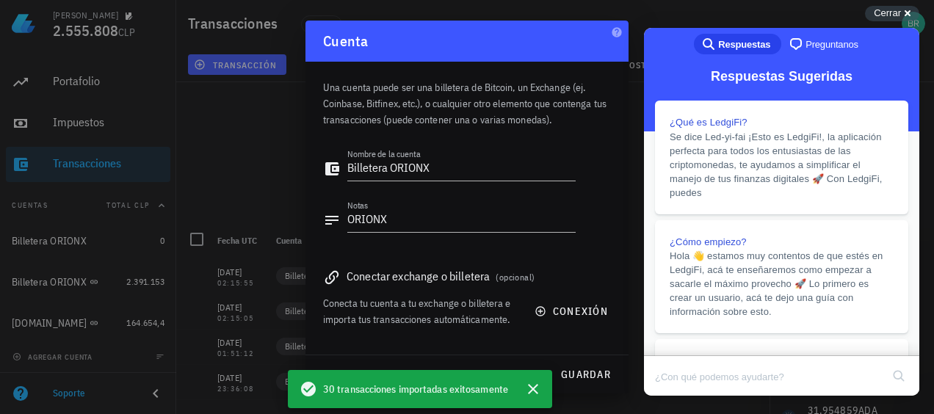
scroll to position [76, 0]
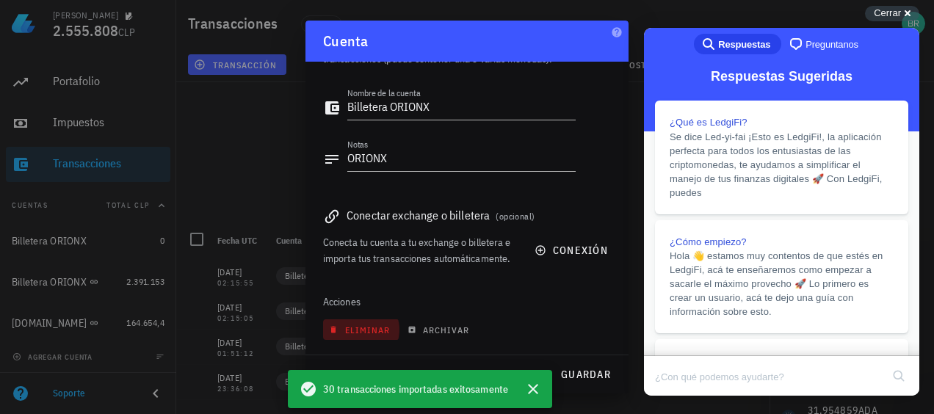
click at [354, 325] on span "eliminar" at bounding box center [361, 330] width 58 height 11
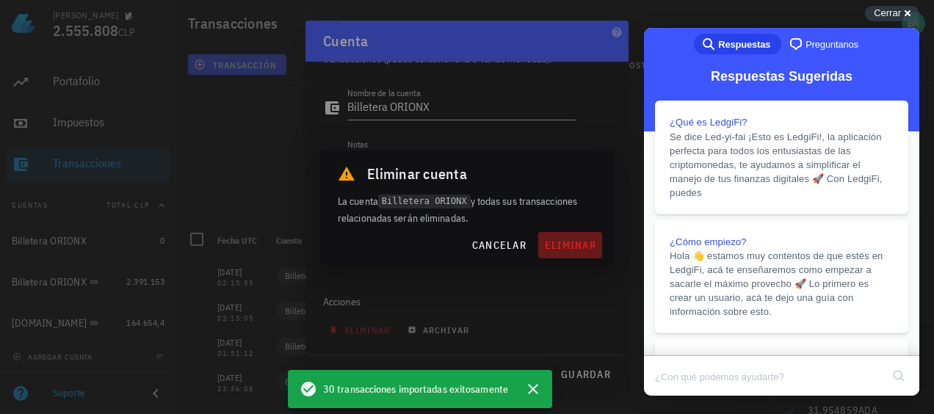
click at [560, 241] on span "eliminar" at bounding box center [570, 245] width 52 height 13
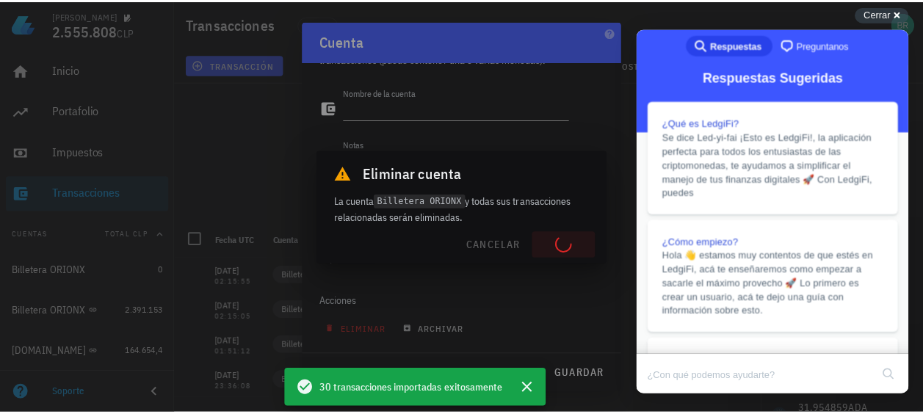
scroll to position [0, 0]
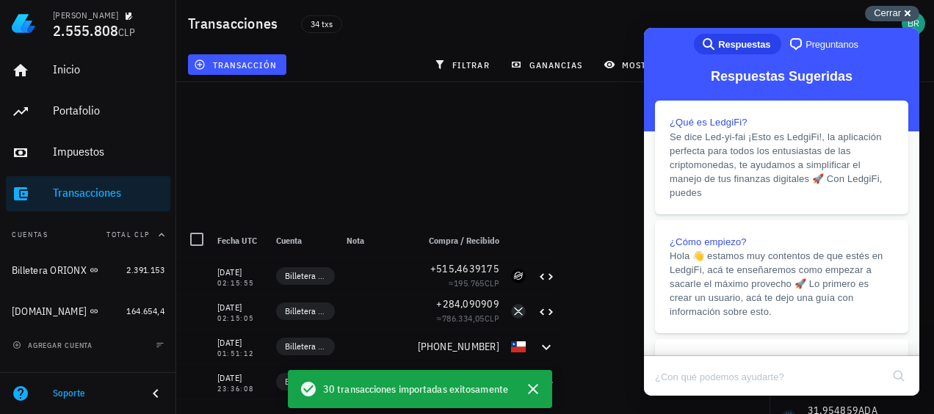
click at [906, 12] on div "Cerrar cross-small" at bounding box center [892, 13] width 54 height 15
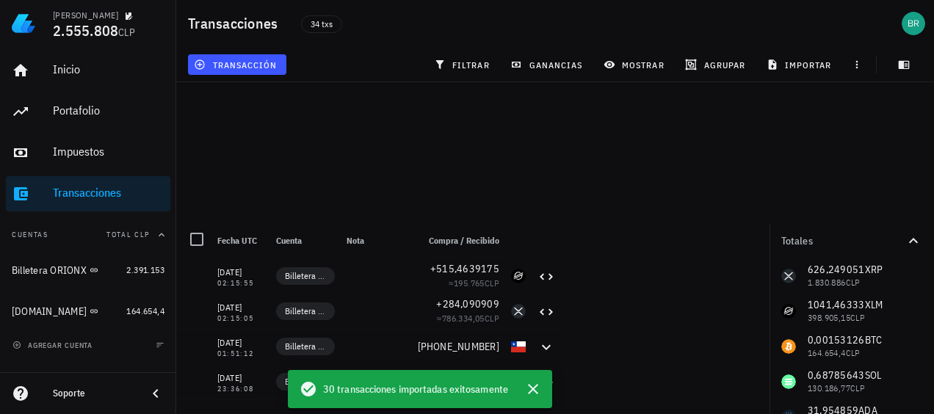
click at [18, 17] on img at bounding box center [24, 24] width 24 height 24
click at [538, 389] on icon "button" at bounding box center [533, 389] width 18 height 18
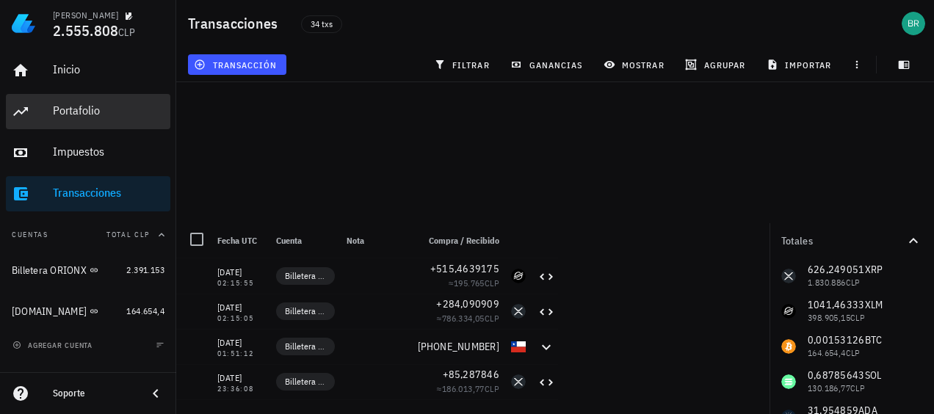
click at [80, 106] on div "Portafolio" at bounding box center [109, 111] width 112 height 14
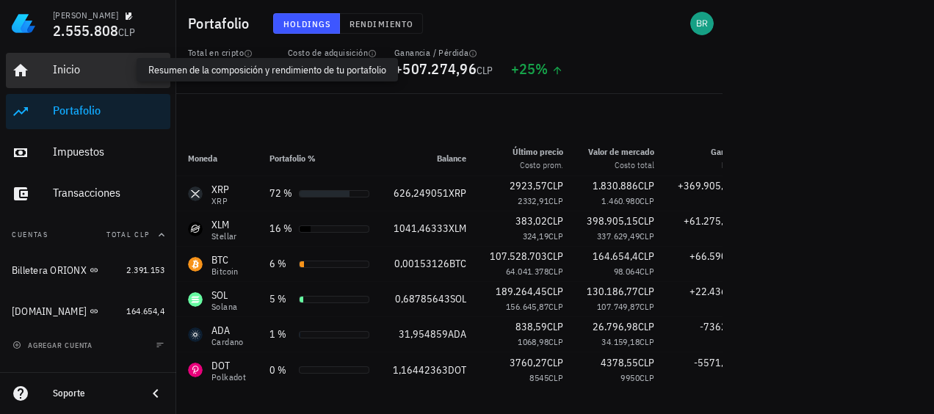
click at [68, 71] on div "Inicio" at bounding box center [109, 69] width 112 height 14
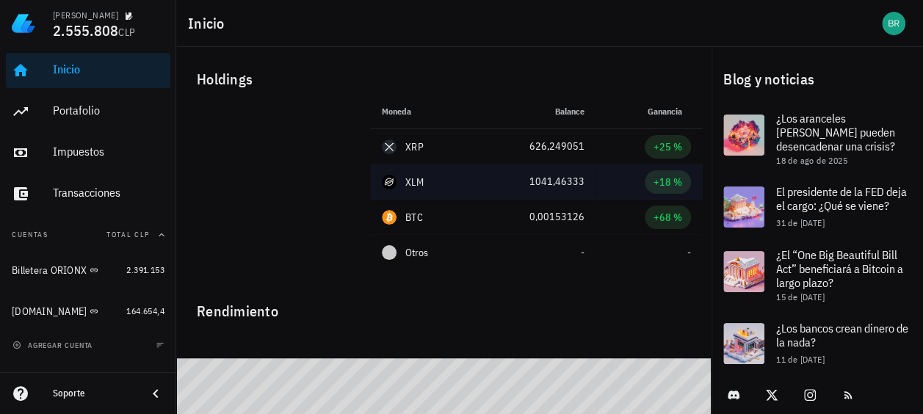
scroll to position [79, 0]
